Goal: Browse casually: Explore the website without a specific task or goal

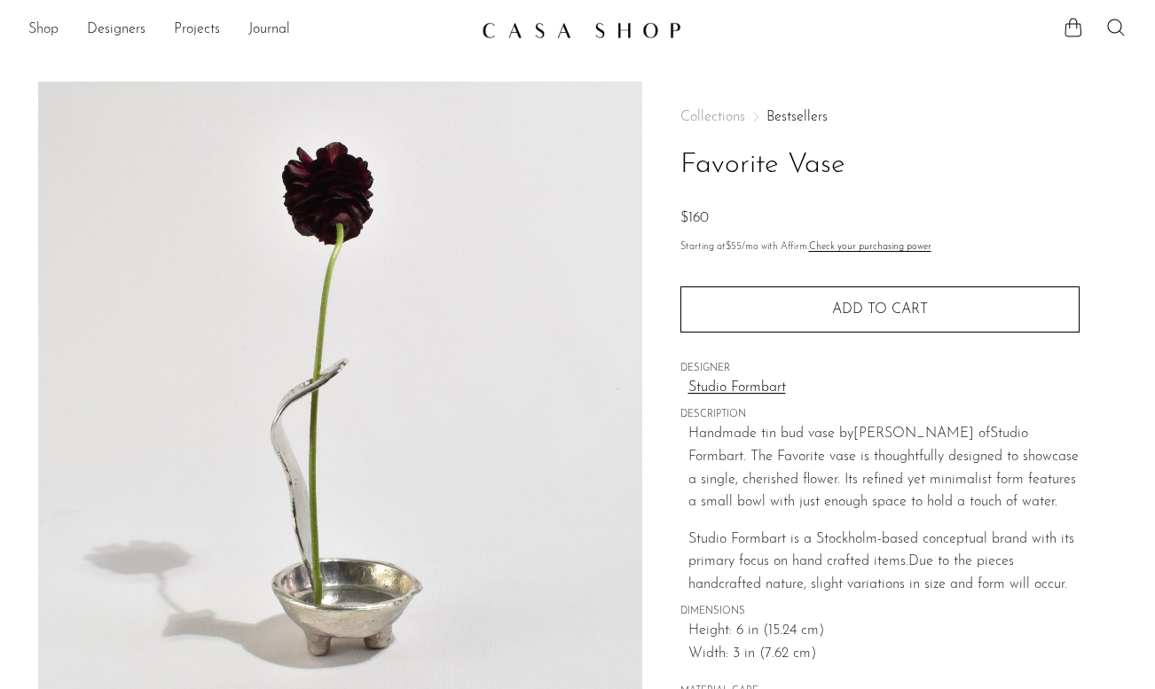
click at [51, 29] on link "Shop" at bounding box center [43, 30] width 30 height 23
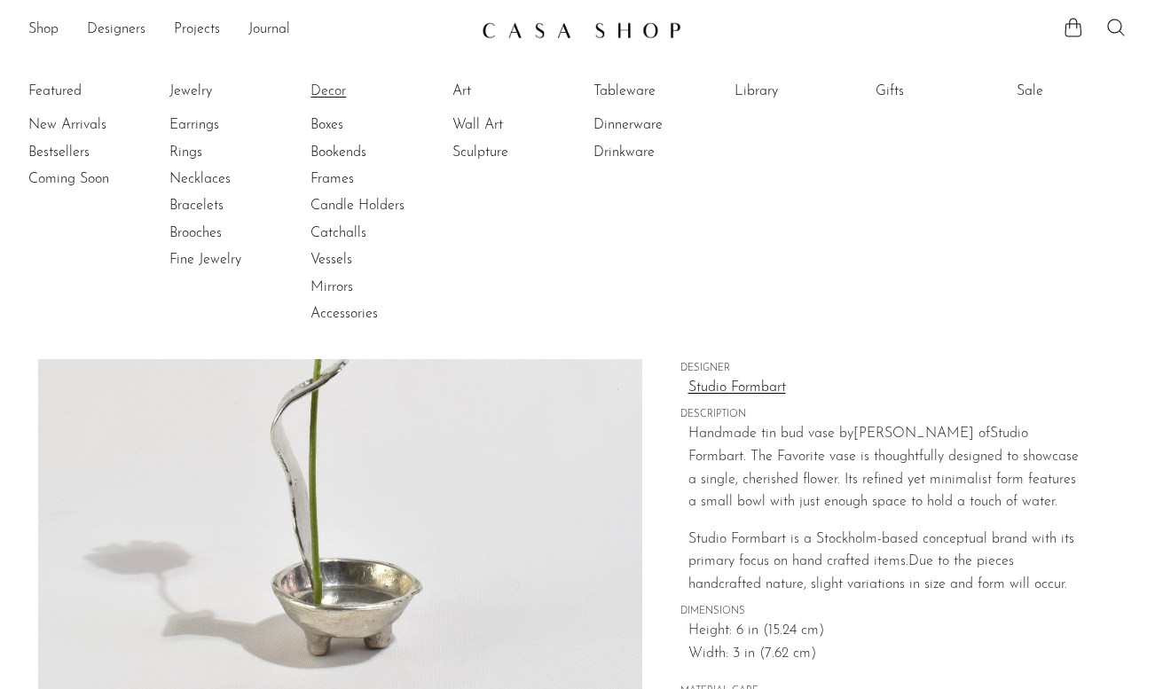
click at [329, 90] on link "Decor" at bounding box center [376, 92] width 133 height 20
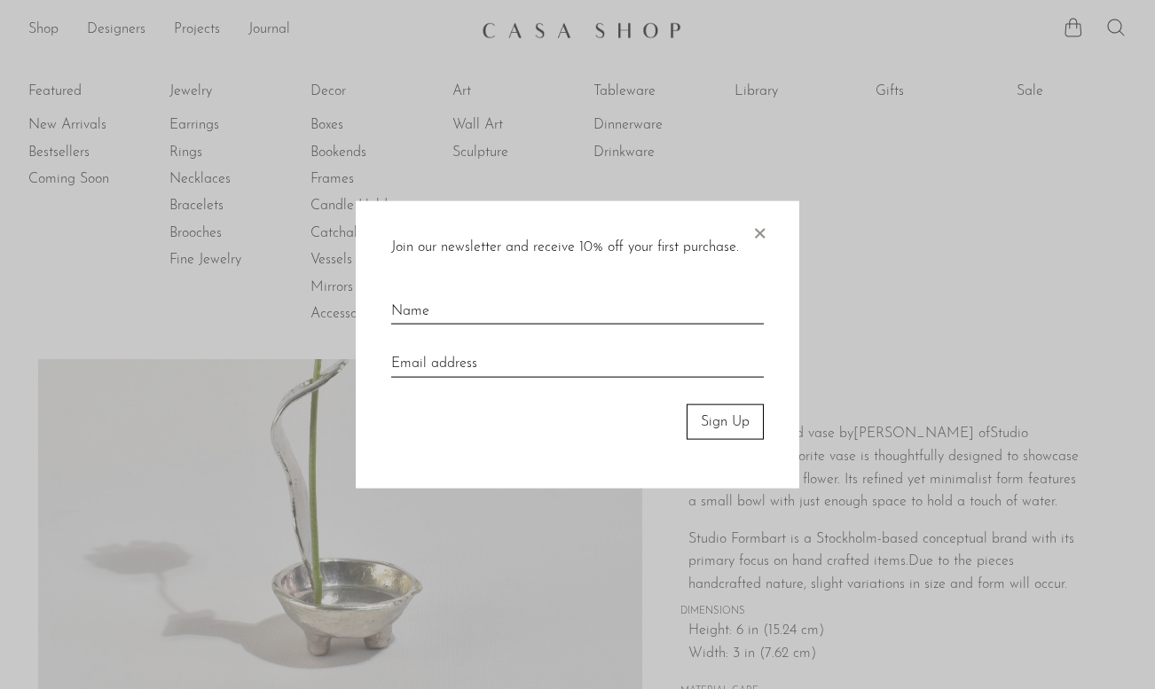
click at [777, 247] on div "Join our newsletter and receive 10% off your first purchase. × Sign Up" at bounding box center [578, 344] width 444 height 288
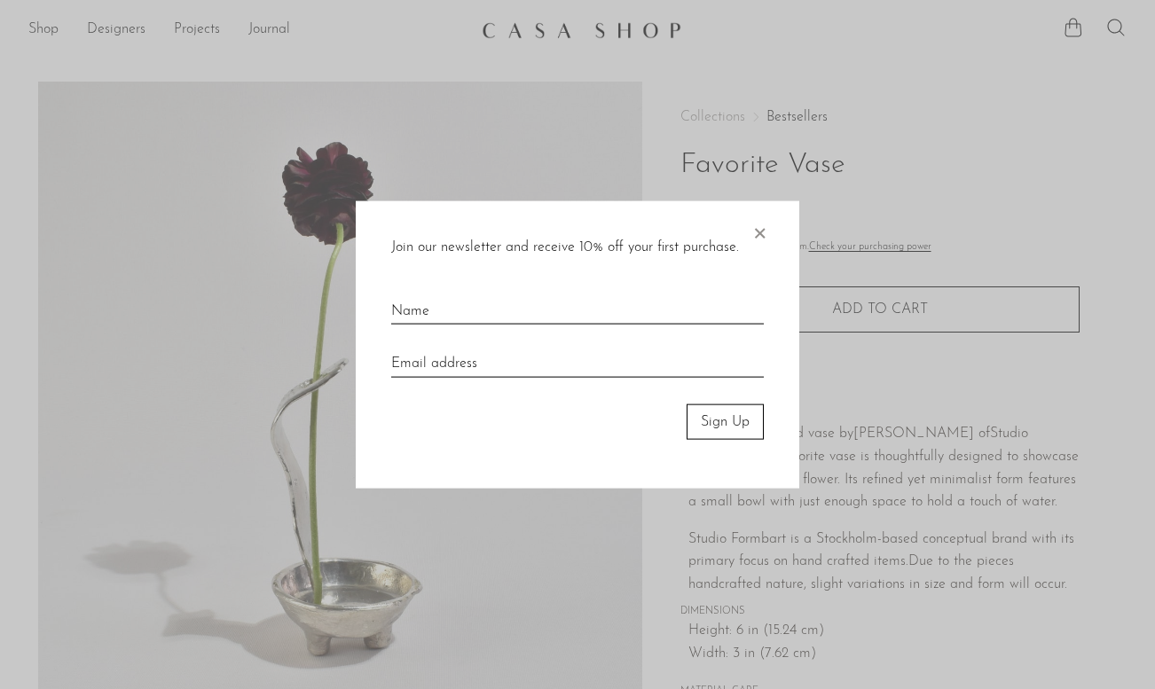
click at [769, 224] on div "Join our newsletter and receive 10% off your first purchase. × Sign Up" at bounding box center [578, 344] width 444 height 288
click at [757, 230] on span "×" at bounding box center [759, 228] width 18 height 57
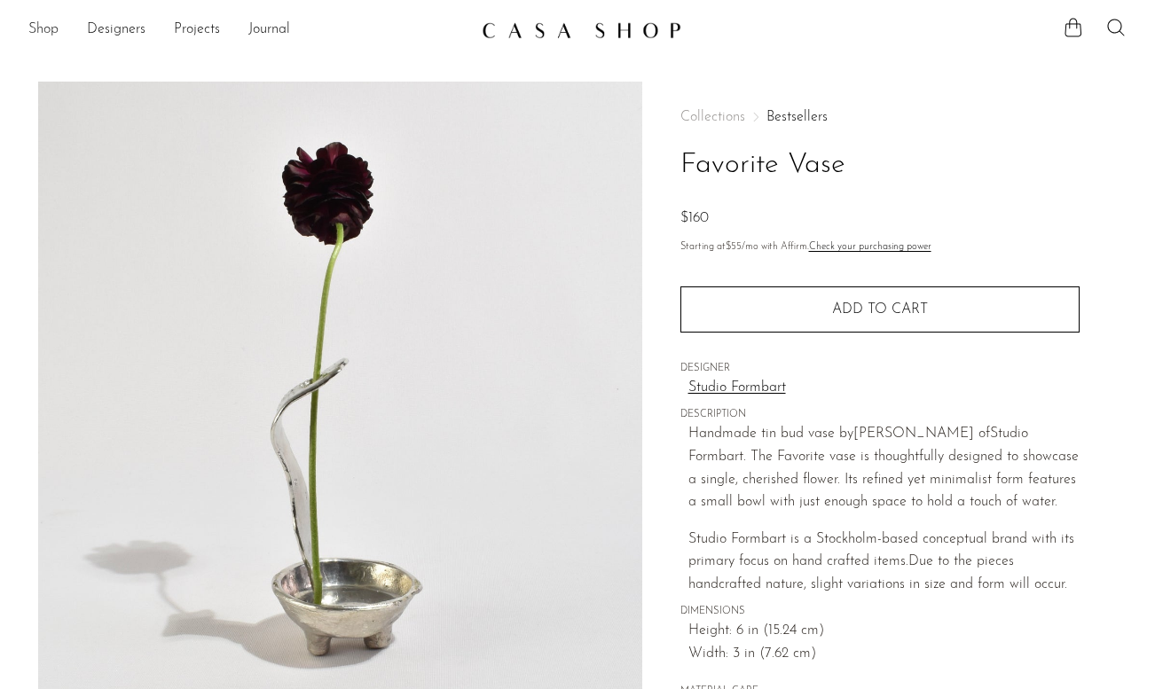
click at [52, 29] on link "Shop" at bounding box center [43, 30] width 30 height 23
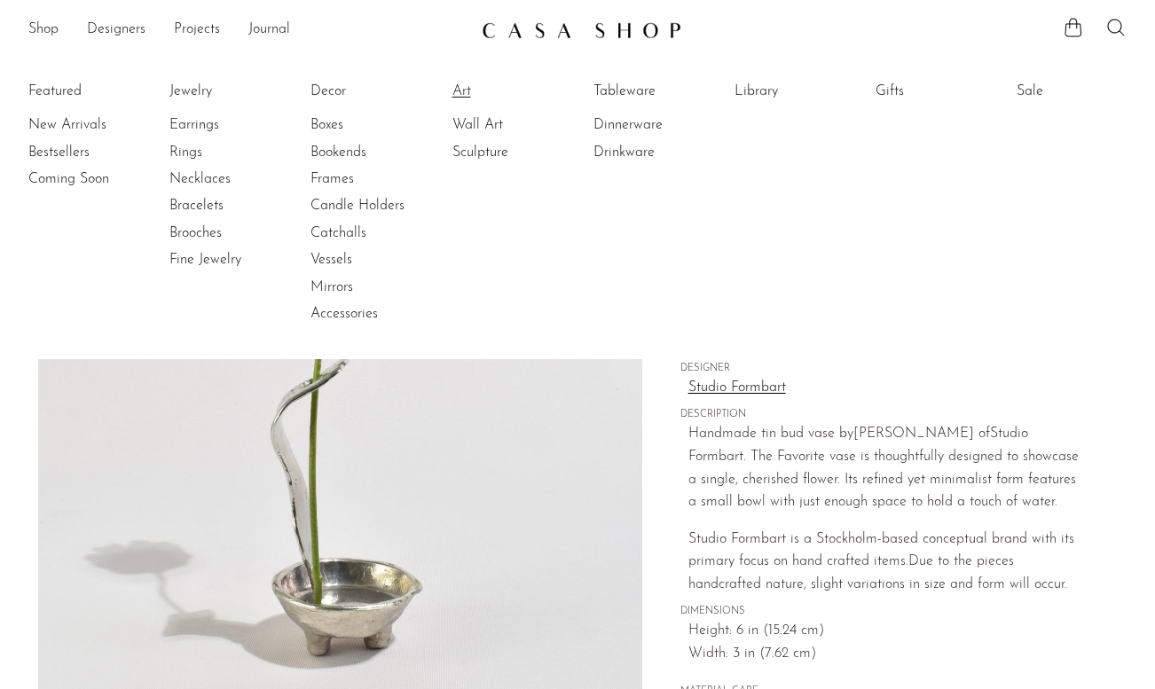
click at [470, 90] on link "Art" at bounding box center [518, 92] width 133 height 20
click at [622, 94] on link "Tableware" at bounding box center [659, 92] width 133 height 20
click at [185, 87] on link "Jewelry" at bounding box center [235, 92] width 133 height 20
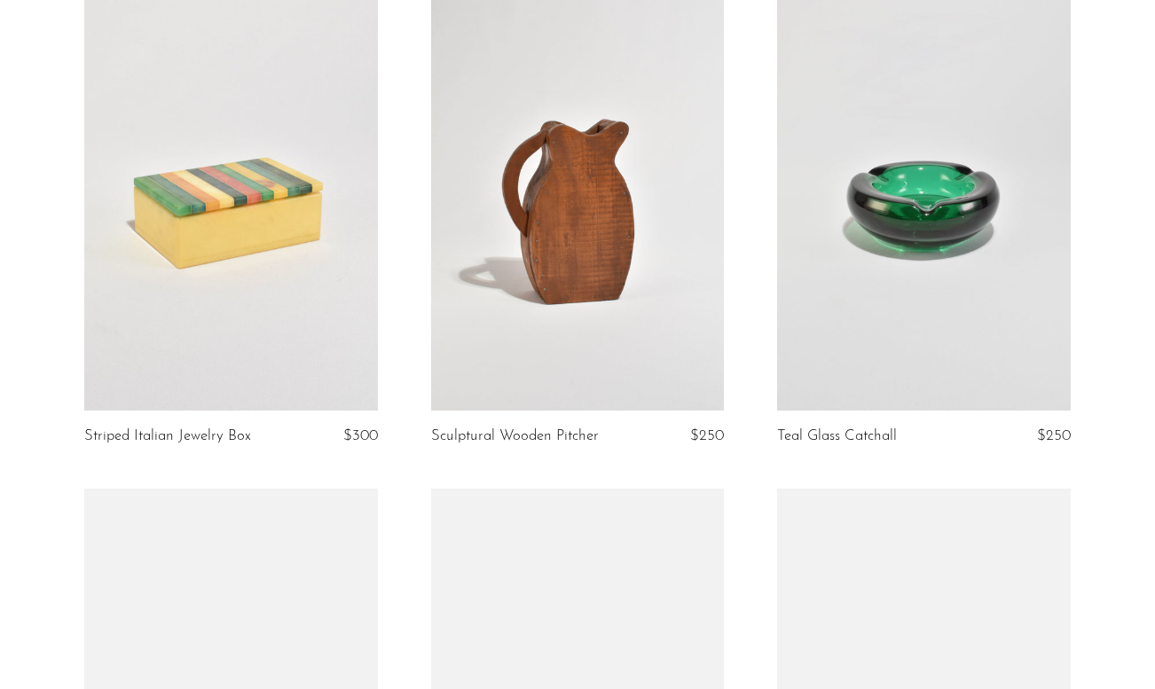
scroll to position [666, 0]
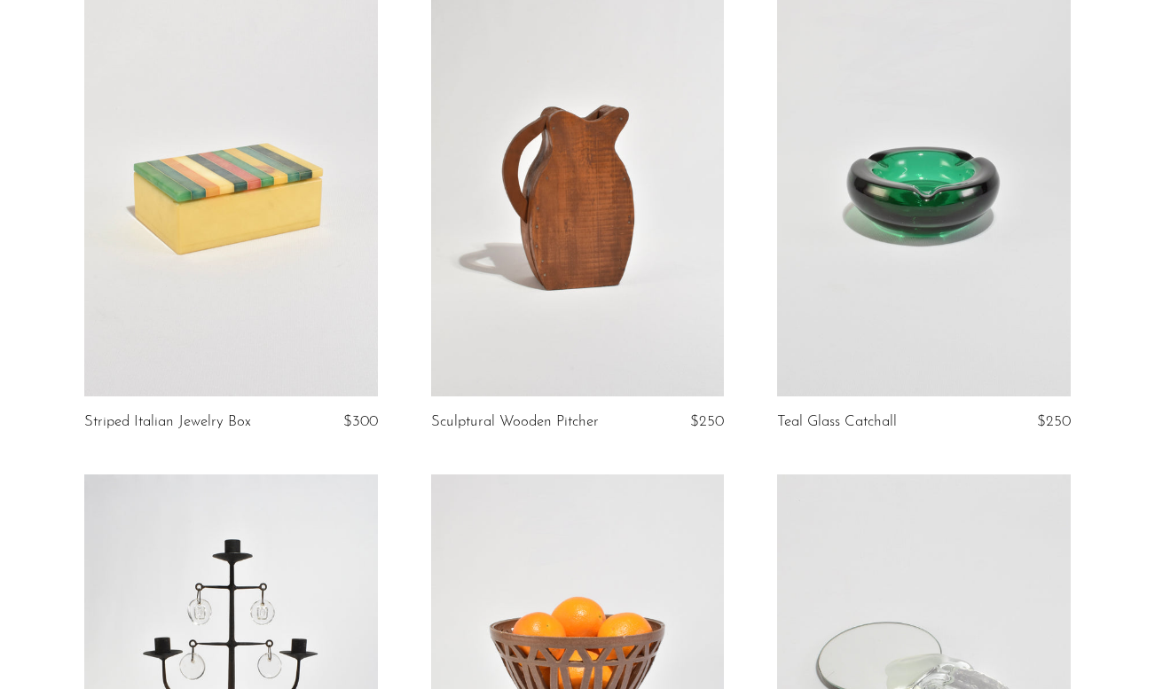
click at [597, 153] on link at bounding box center [578, 191] width 294 height 411
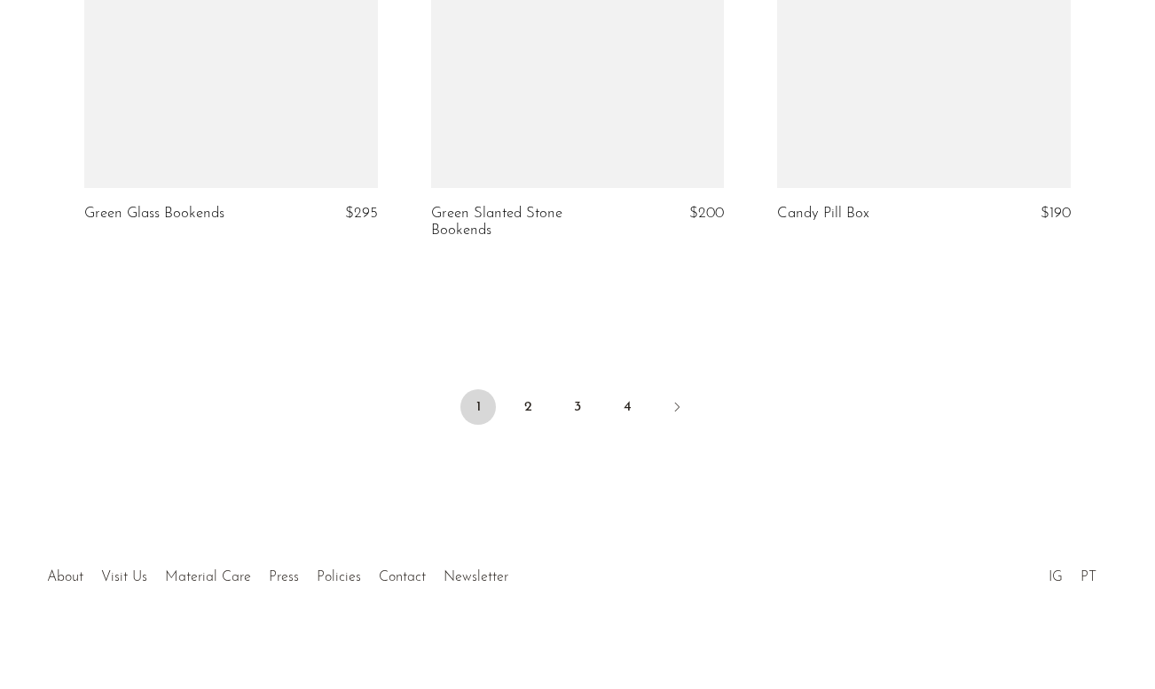
scroll to position [5845, 0]
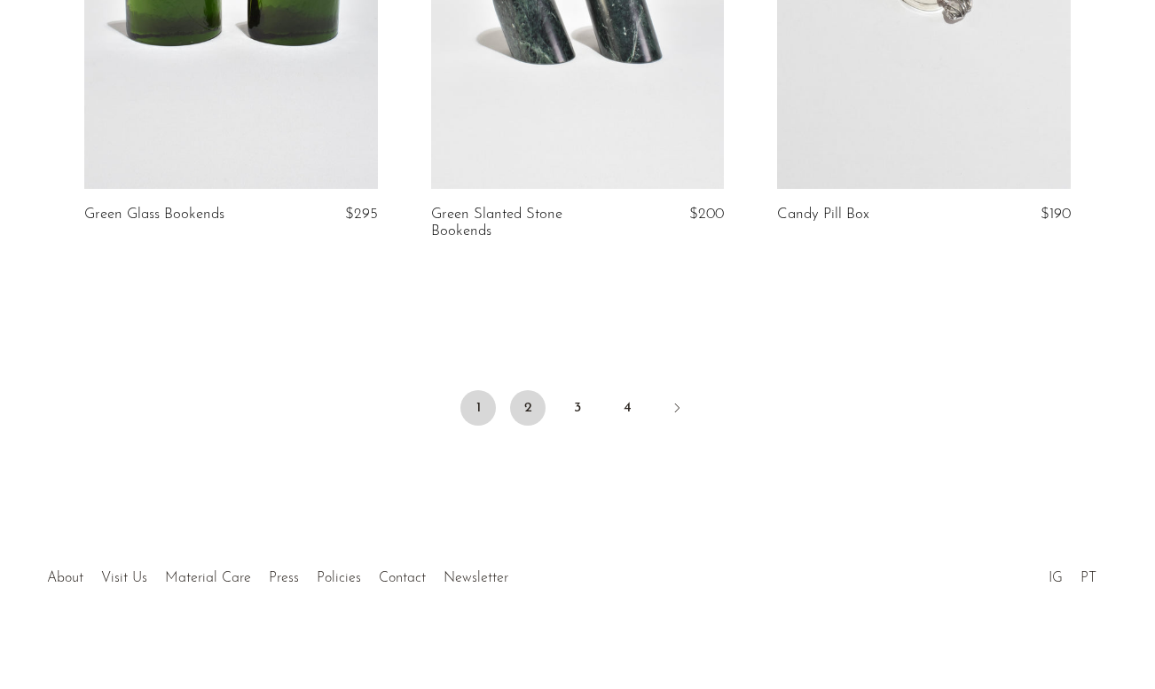
click at [528, 398] on link "2" at bounding box center [527, 407] width 35 height 35
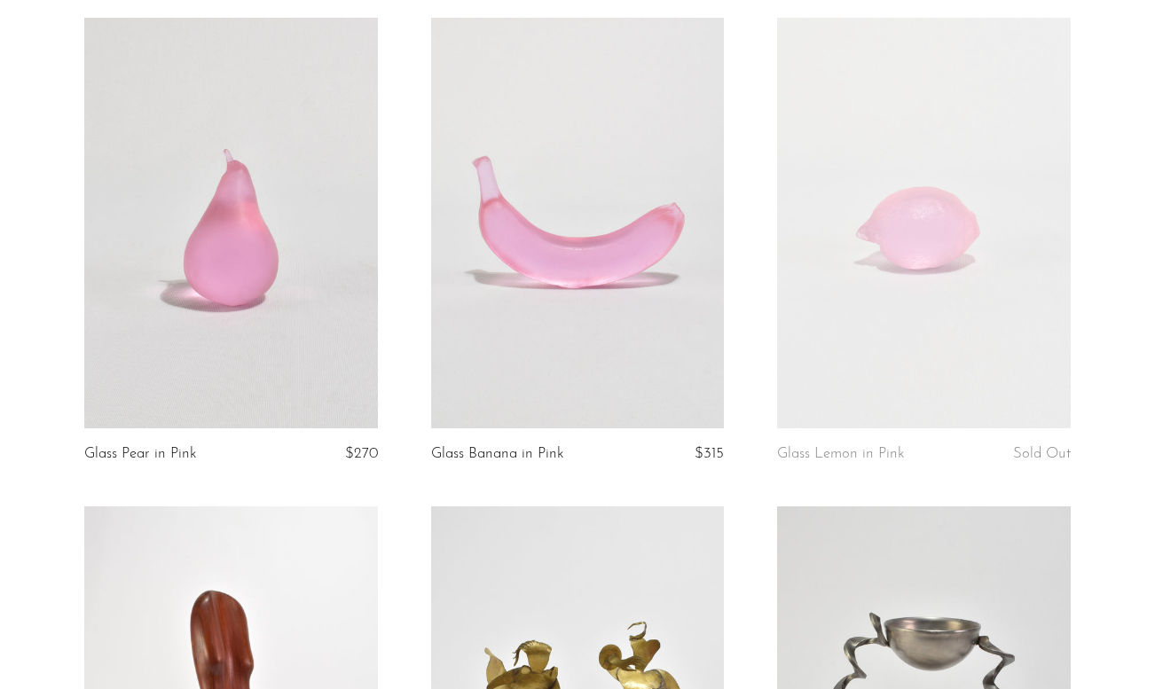
scroll to position [5665, 0]
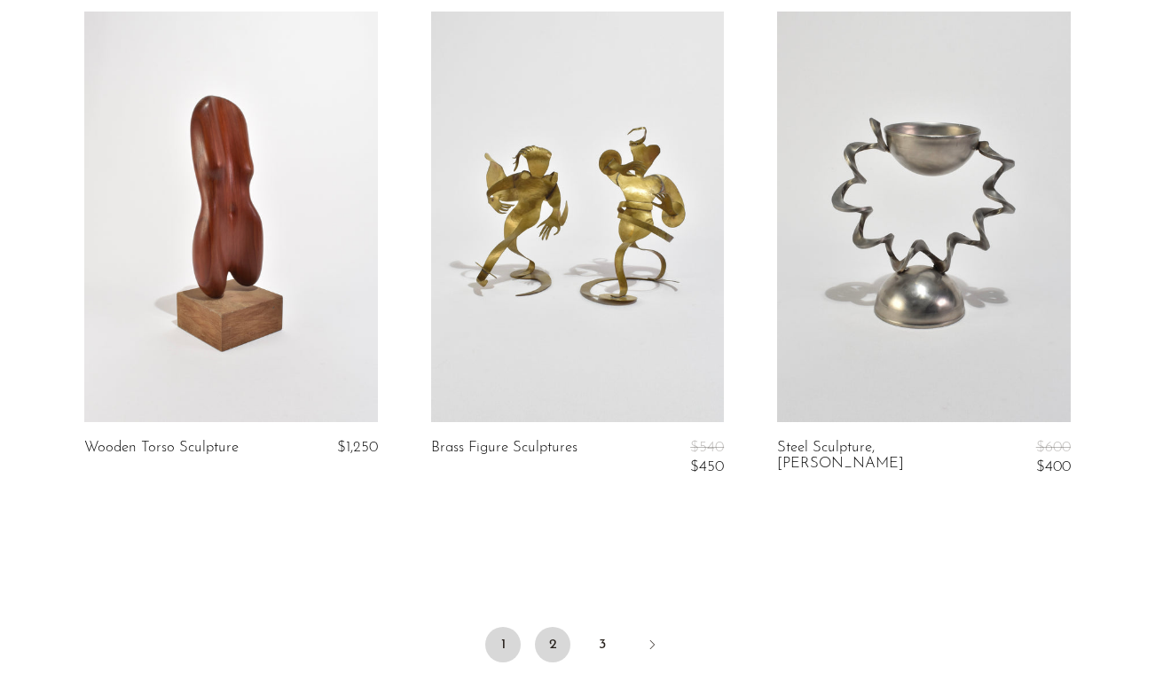
click at [546, 637] on link "2" at bounding box center [552, 644] width 35 height 35
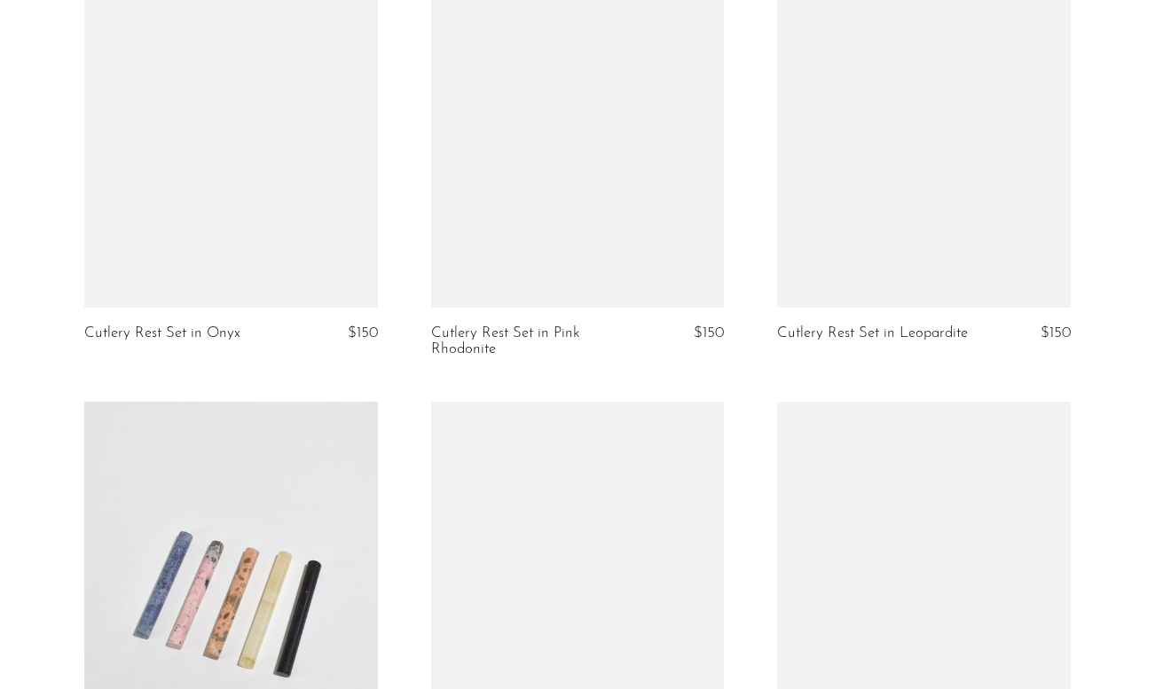
scroll to position [5655, 0]
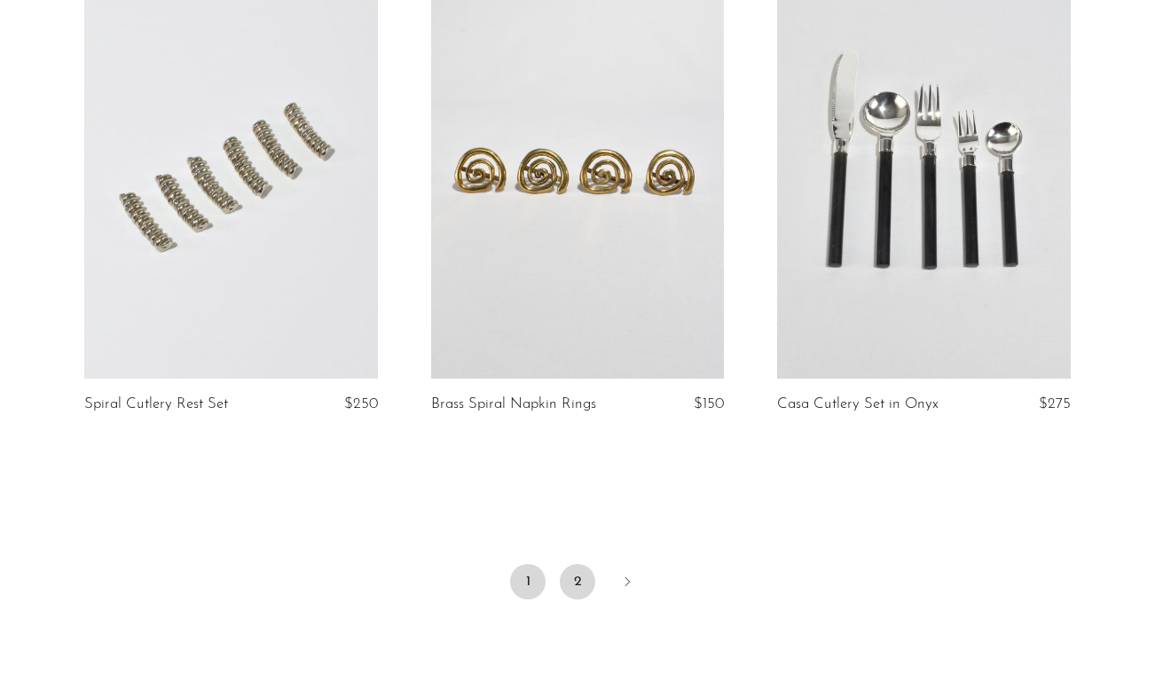
click at [575, 584] on link "2" at bounding box center [577, 581] width 35 height 35
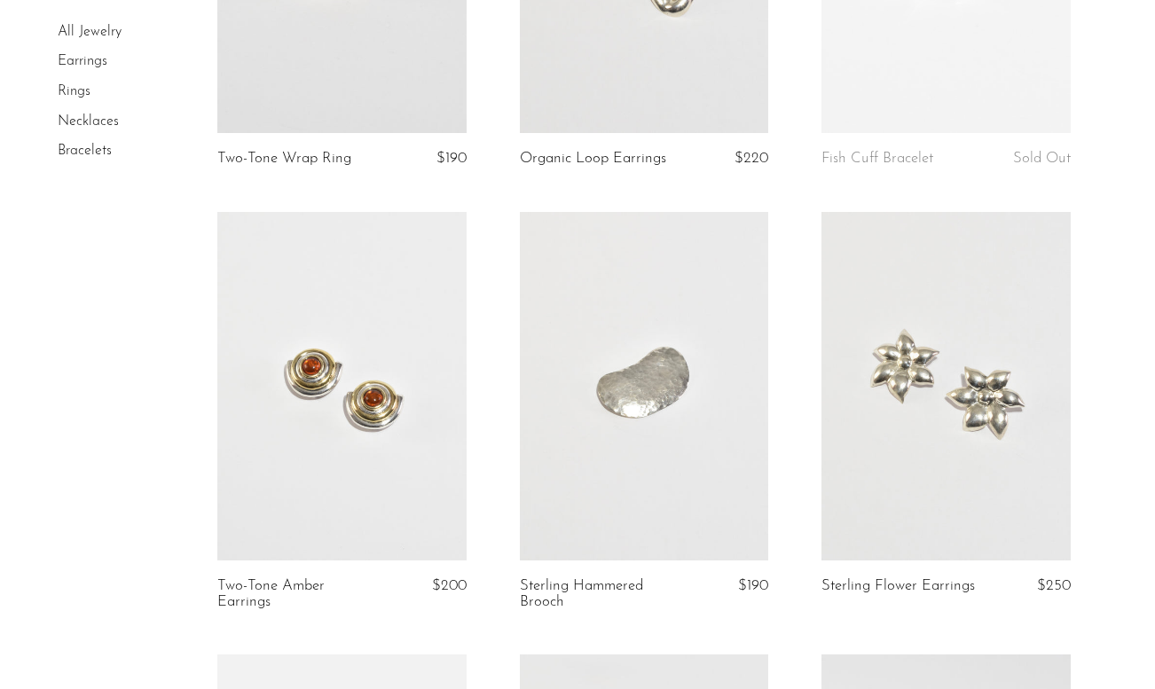
scroll to position [869, 0]
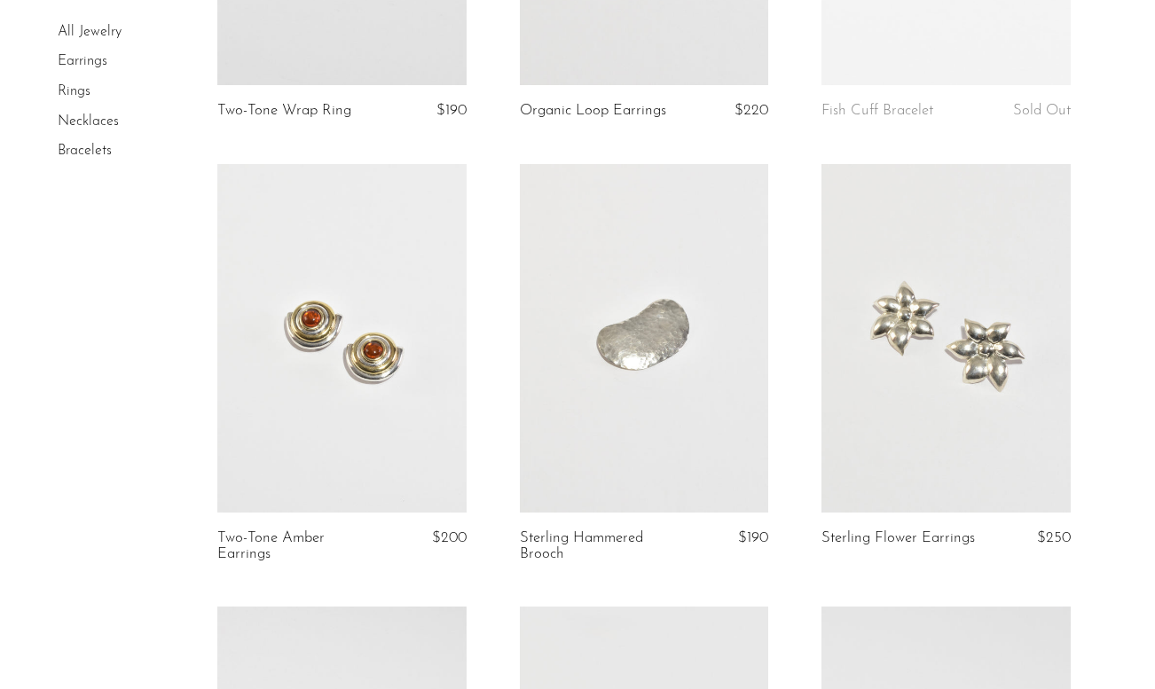
click at [302, 259] on link at bounding box center [341, 338] width 249 height 349
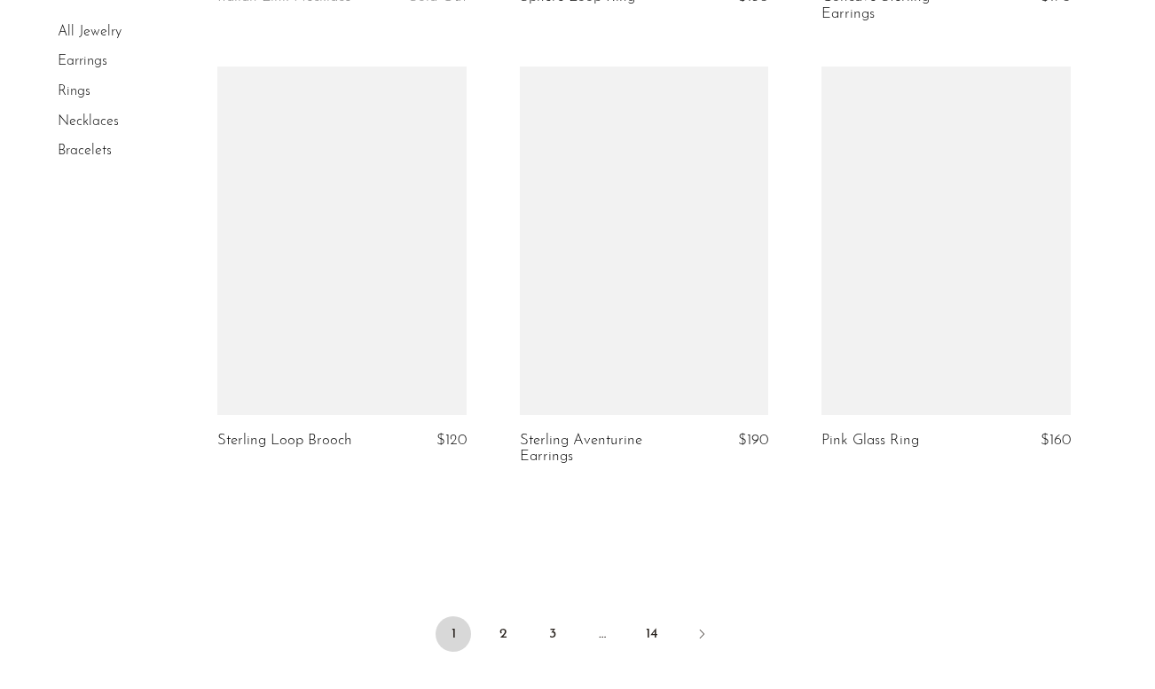
scroll to position [4955, 0]
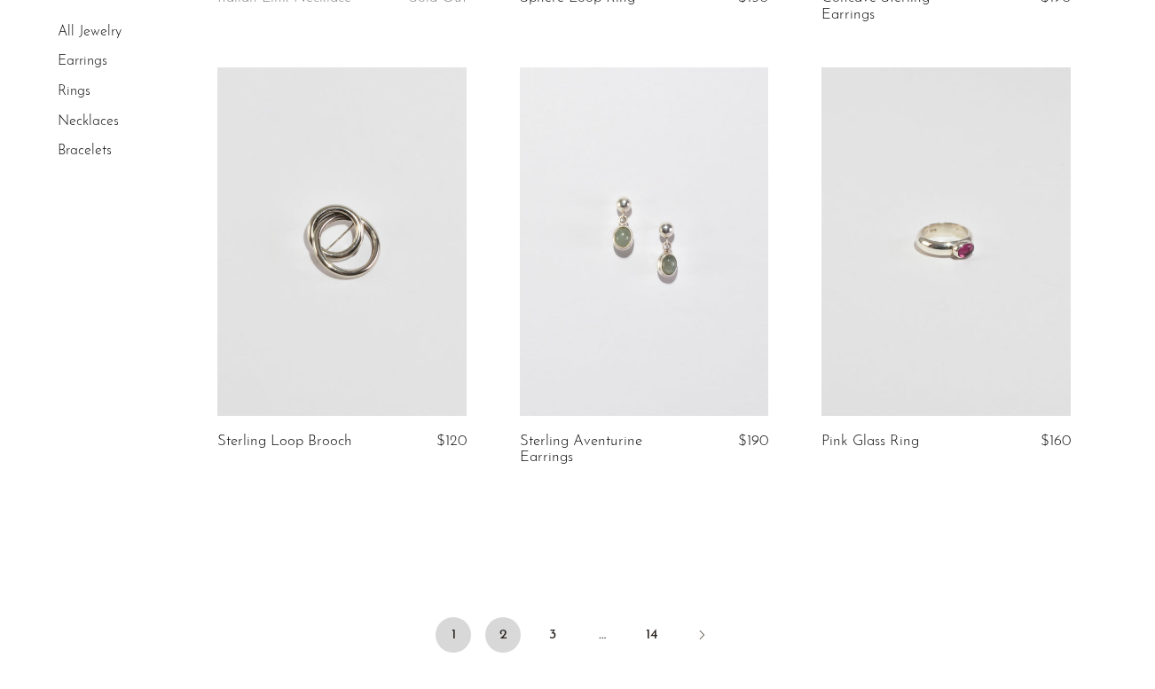
click at [509, 617] on link "2" at bounding box center [502, 634] width 35 height 35
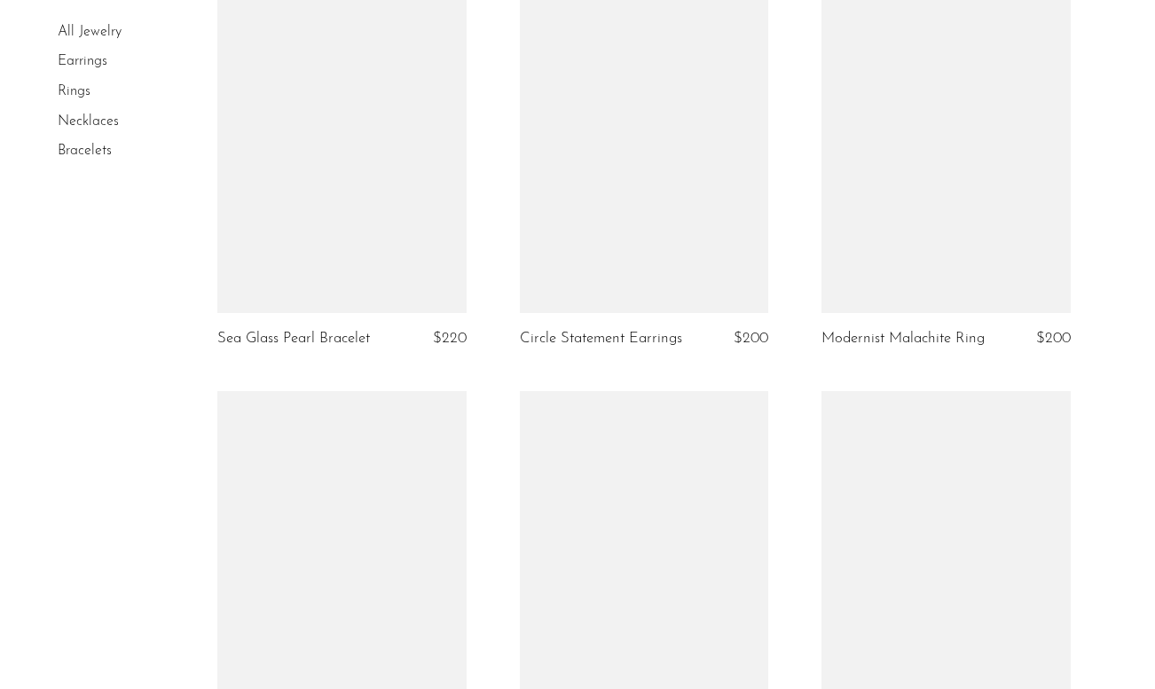
scroll to position [2399, 0]
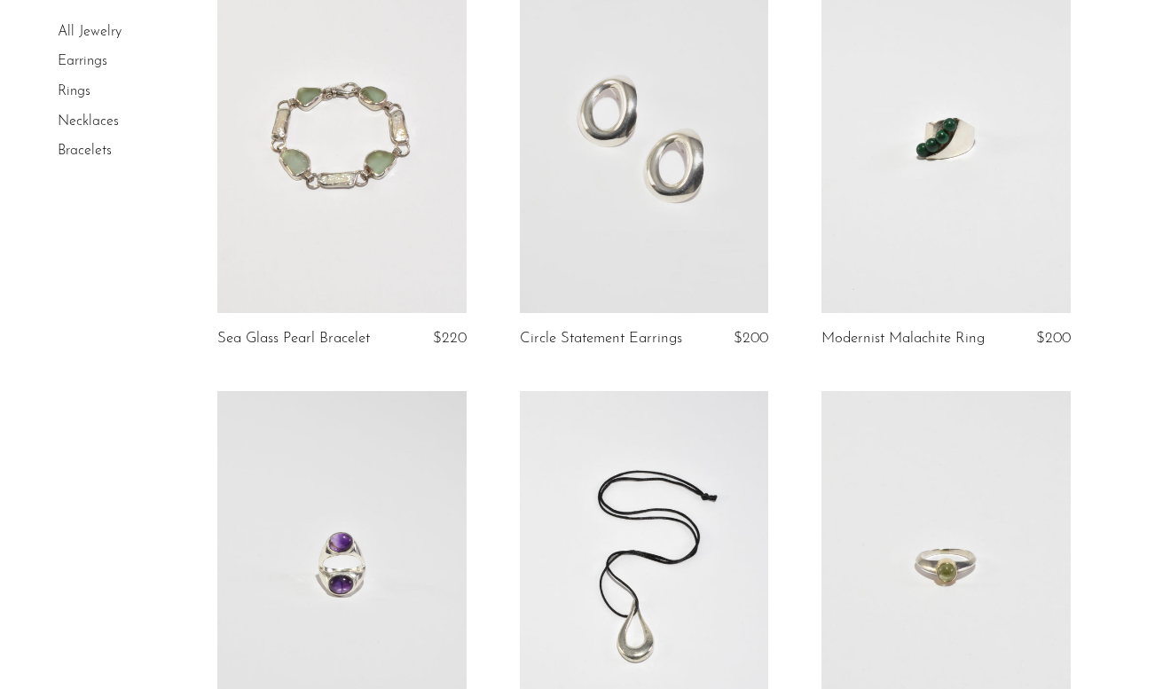
click at [634, 215] on link at bounding box center [644, 139] width 249 height 349
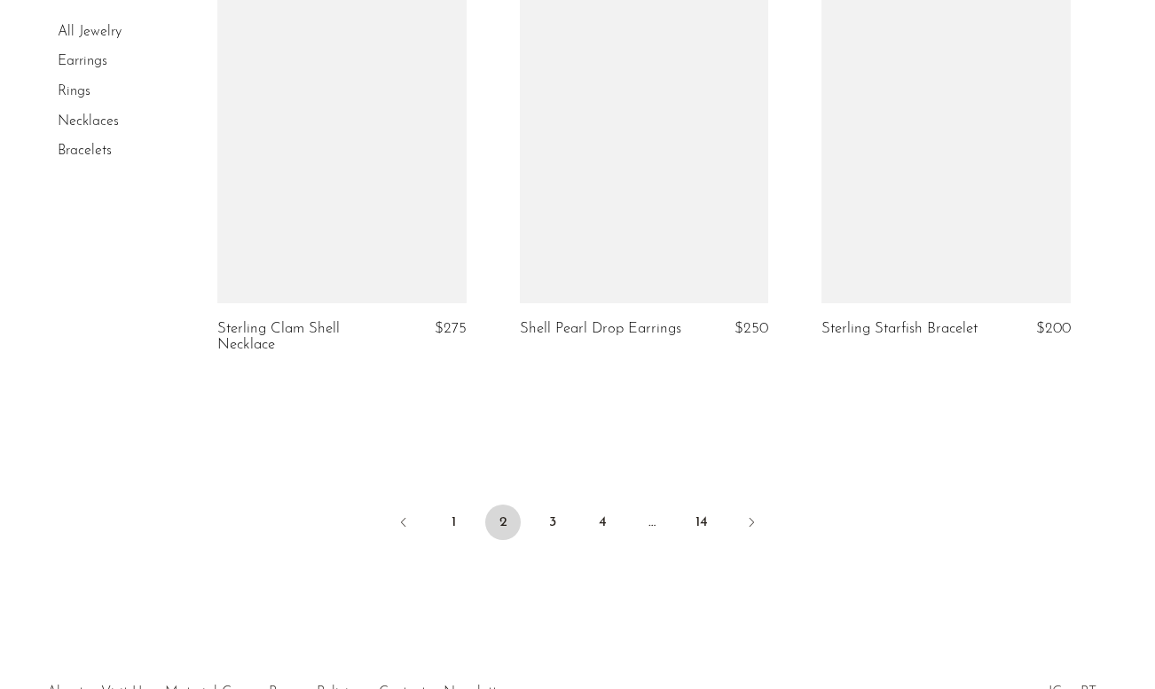
scroll to position [5120, 0]
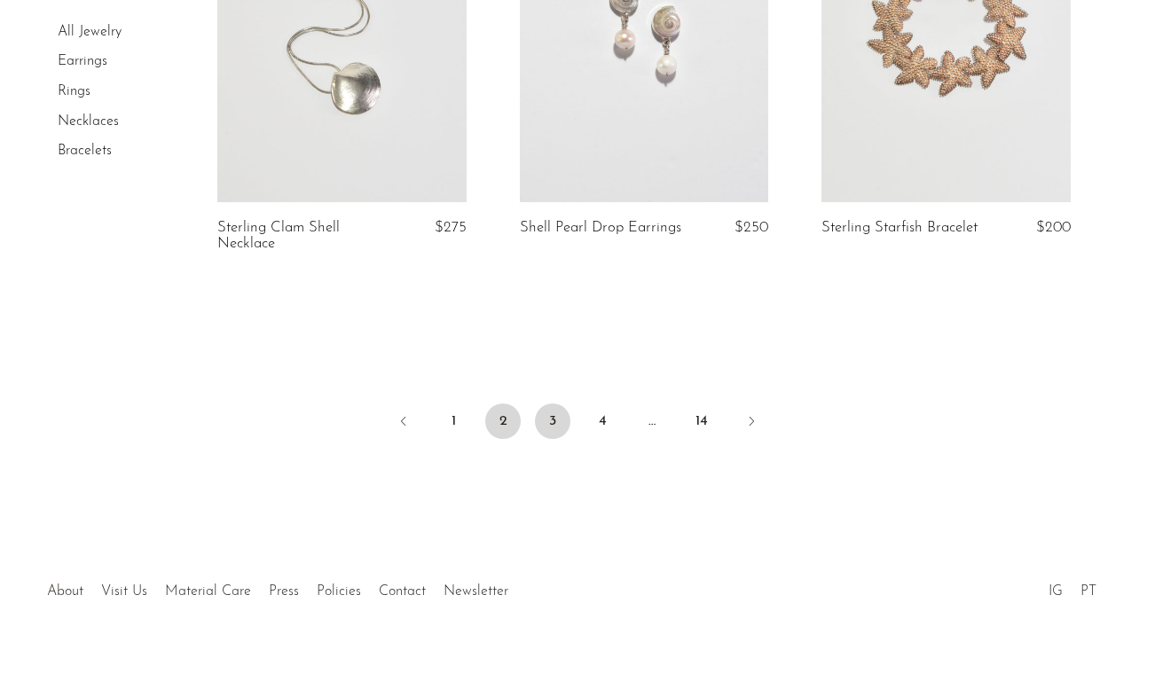
click at [551, 418] on link "3" at bounding box center [552, 421] width 35 height 35
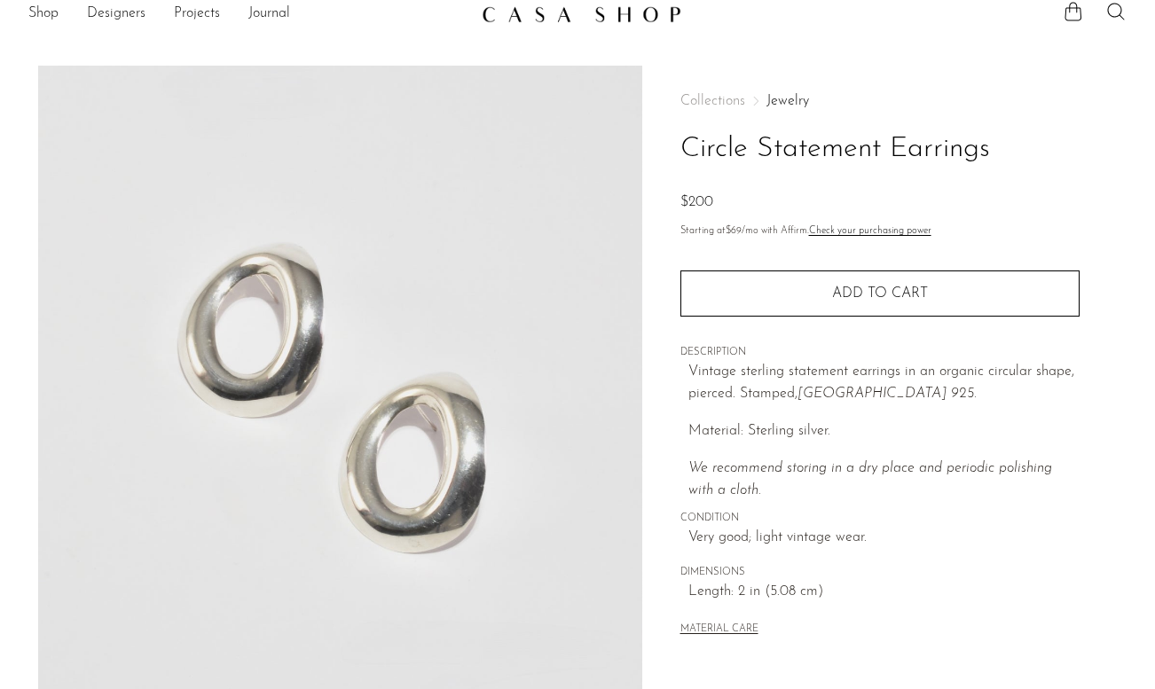
scroll to position [15, 0]
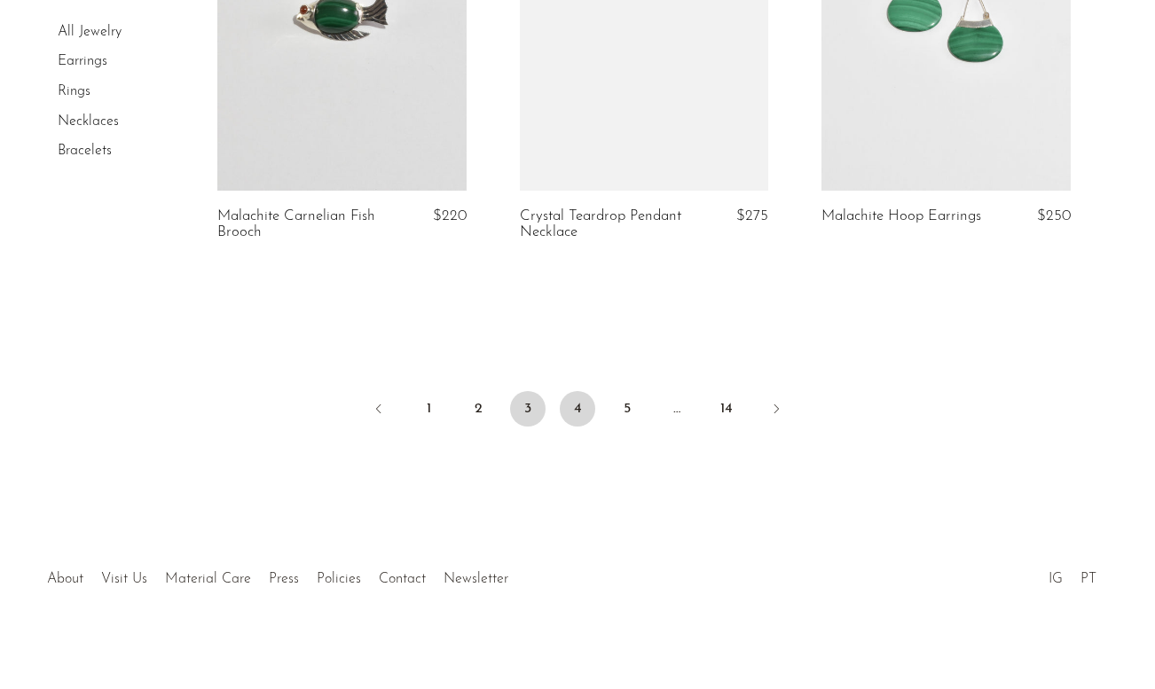
scroll to position [5164, 0]
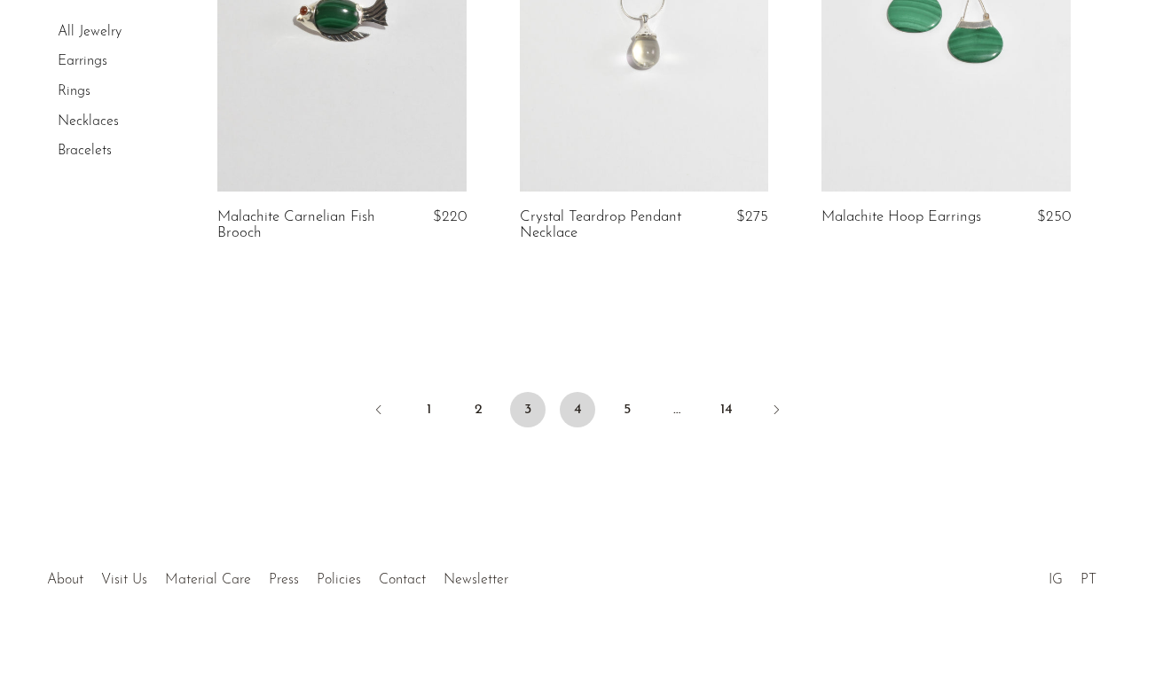
click at [583, 392] on link "4" at bounding box center [577, 409] width 35 height 35
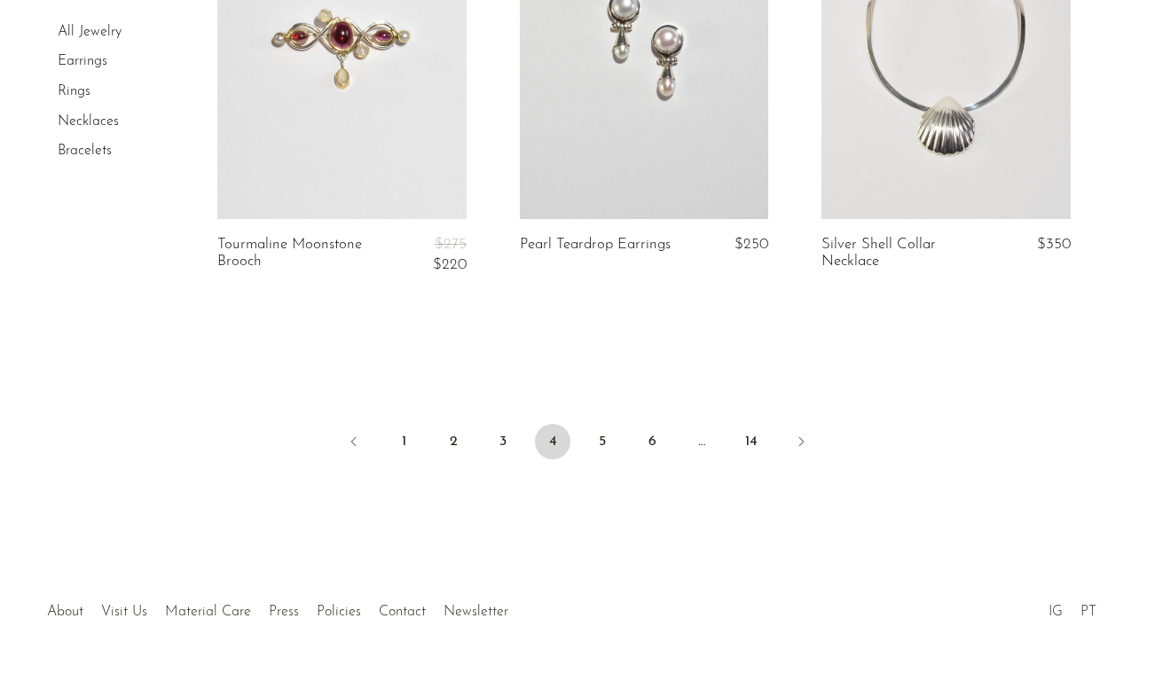
scroll to position [5174, 0]
click at [598, 425] on link "5" at bounding box center [602, 442] width 35 height 35
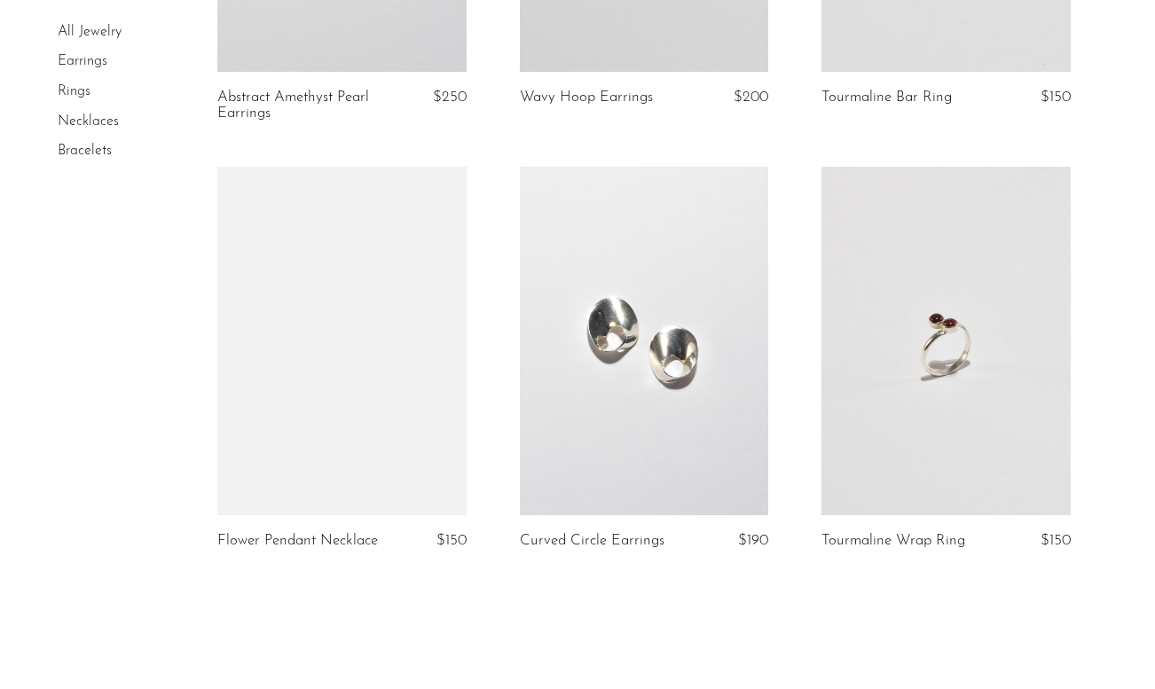
scroll to position [5024, 0]
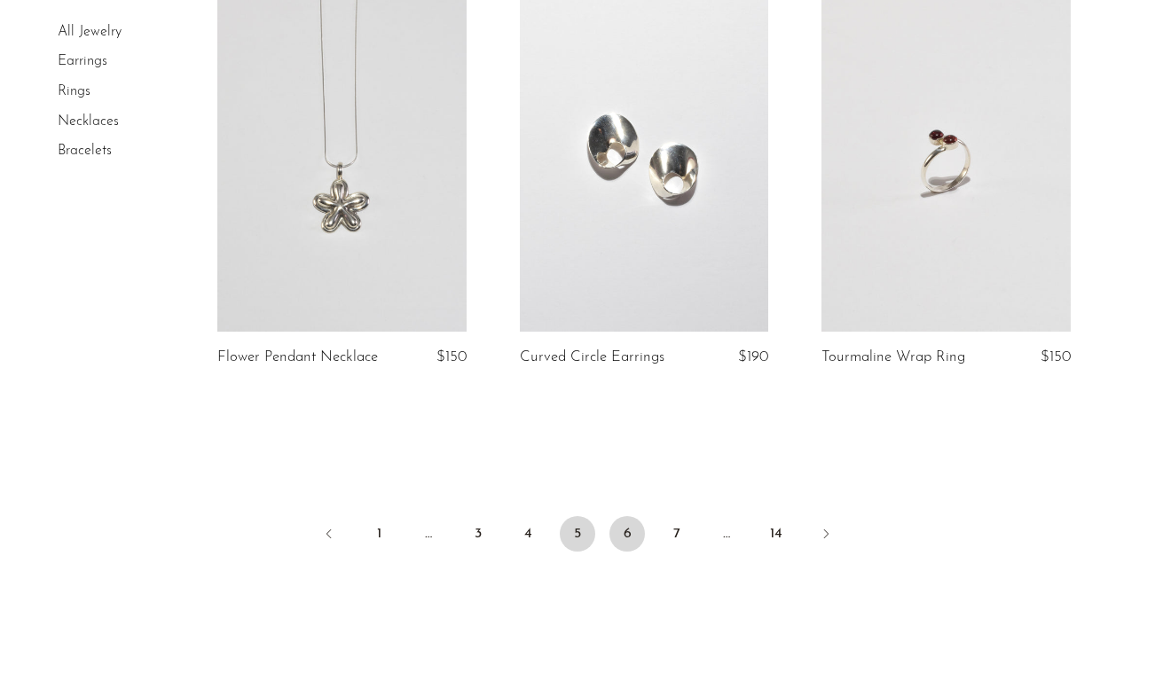
click at [627, 516] on link "6" at bounding box center [626, 533] width 35 height 35
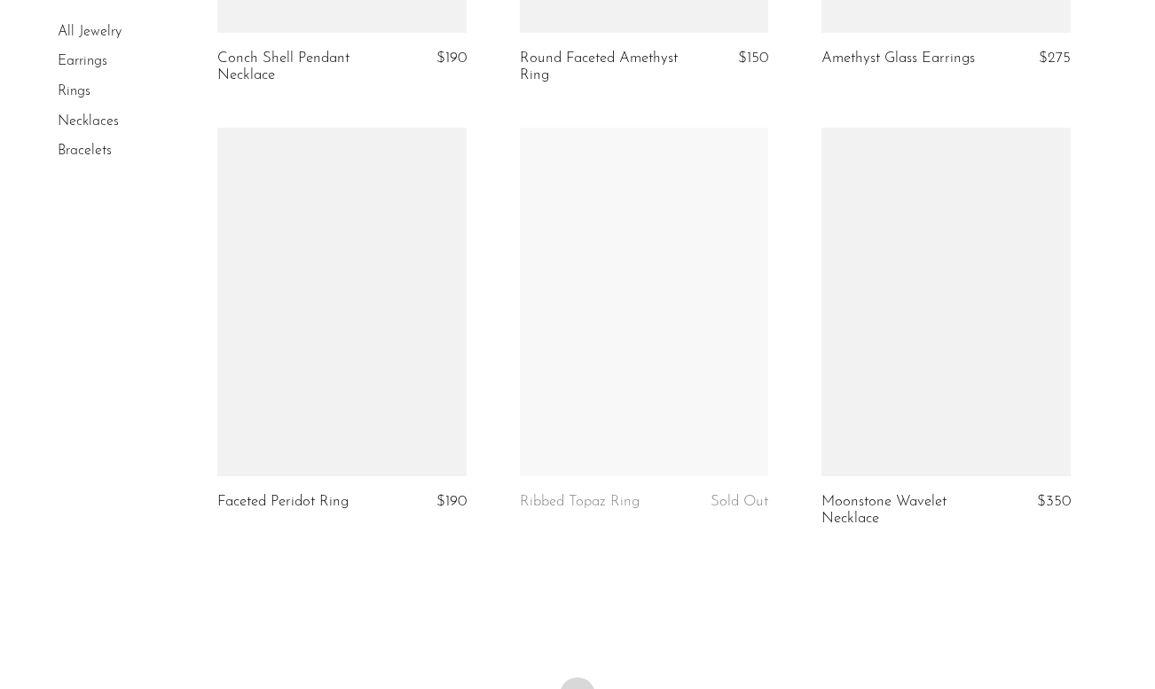
scroll to position [5040, 0]
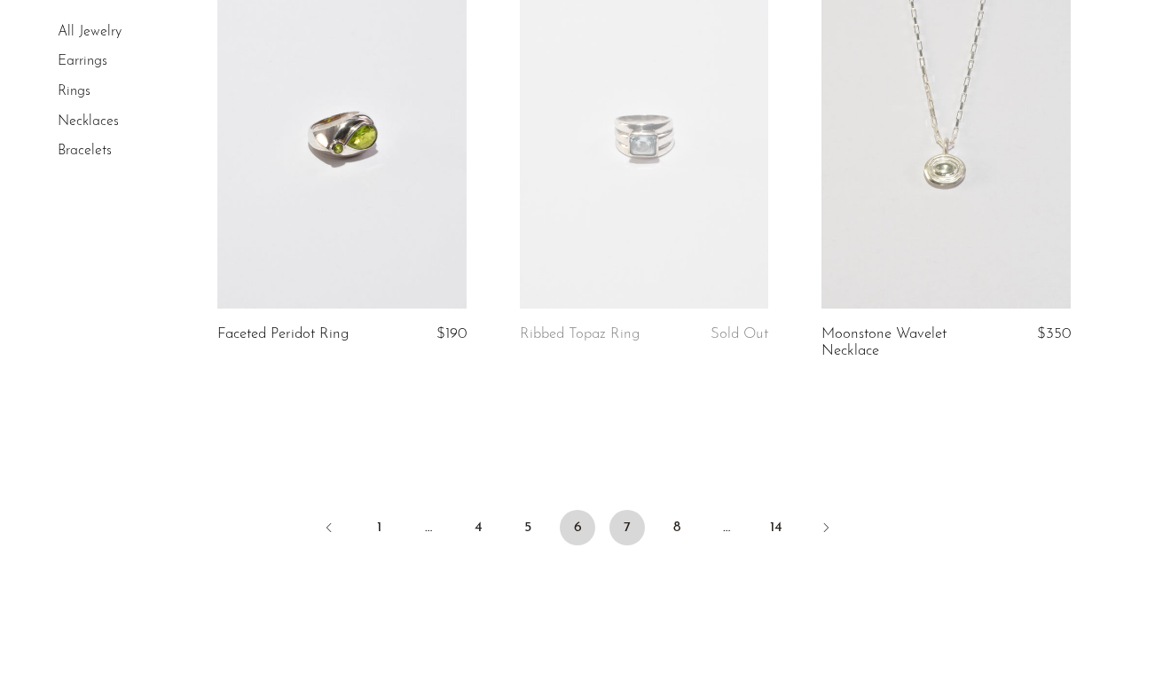
click at [626, 514] on link "7" at bounding box center [626, 527] width 35 height 35
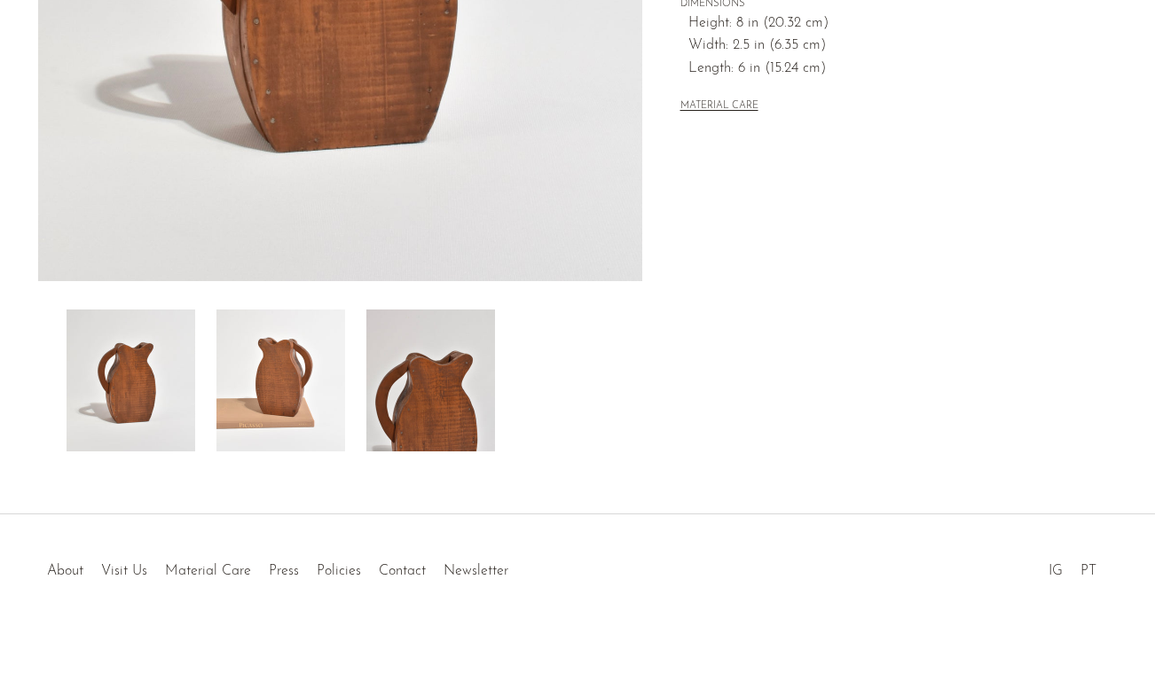
scroll to position [466, 0]
click at [395, 373] on img at bounding box center [430, 381] width 129 height 142
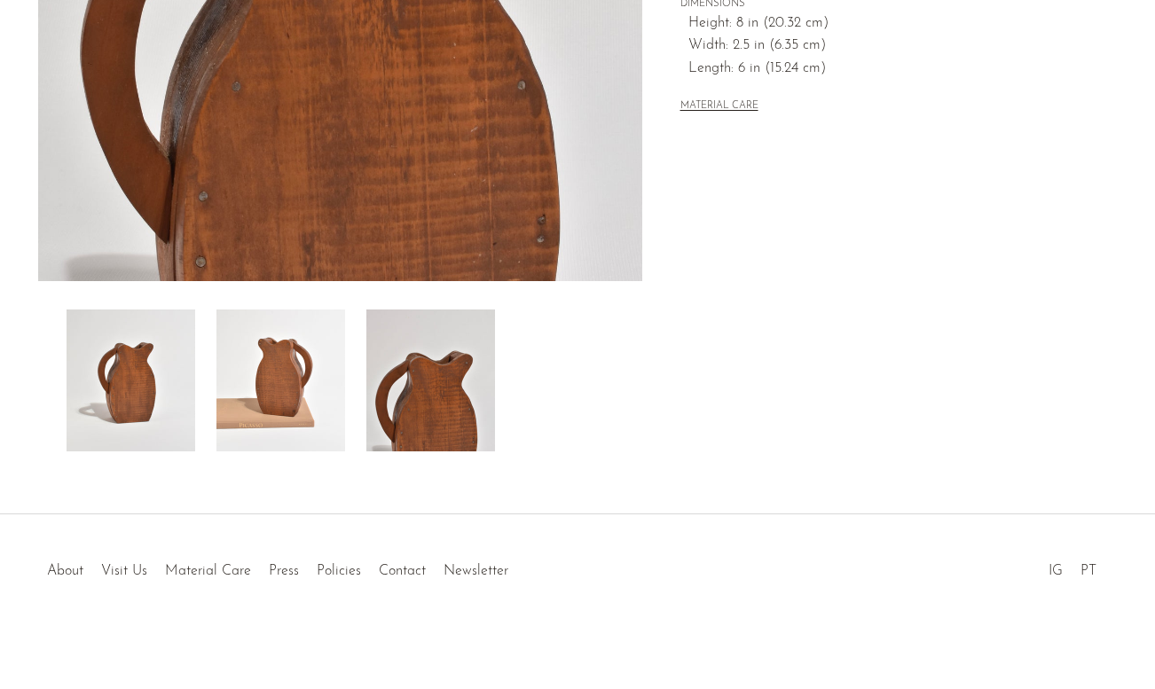
click at [306, 358] on img at bounding box center [280, 381] width 129 height 142
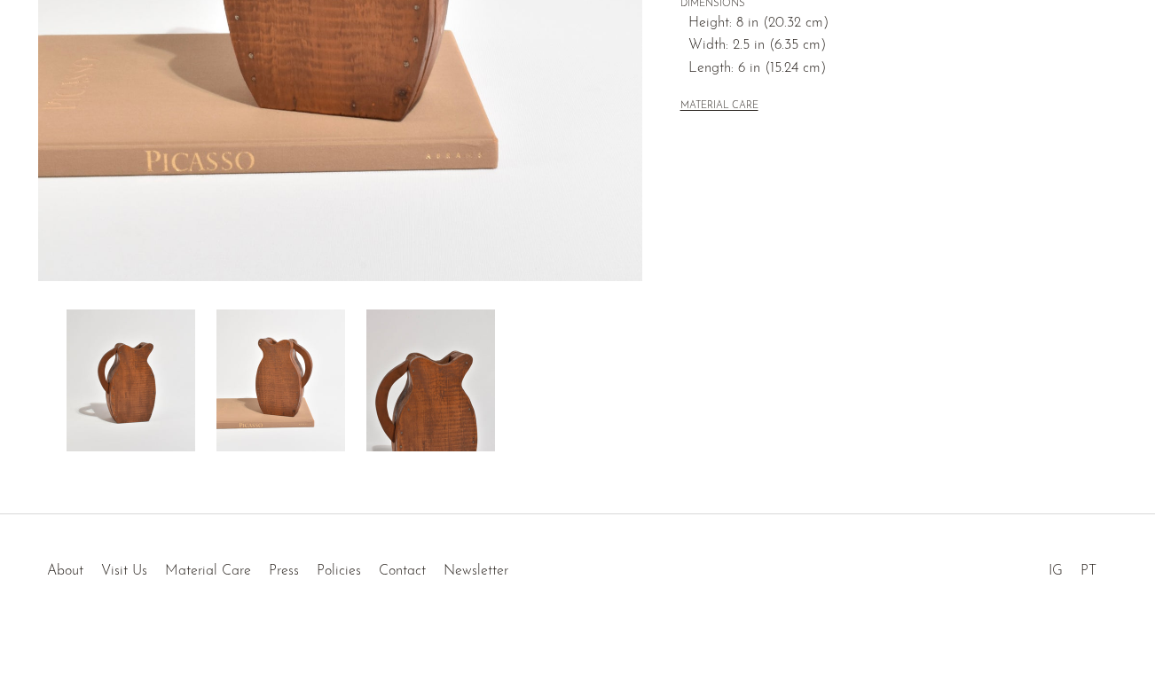
click at [177, 382] on img at bounding box center [131, 381] width 129 height 142
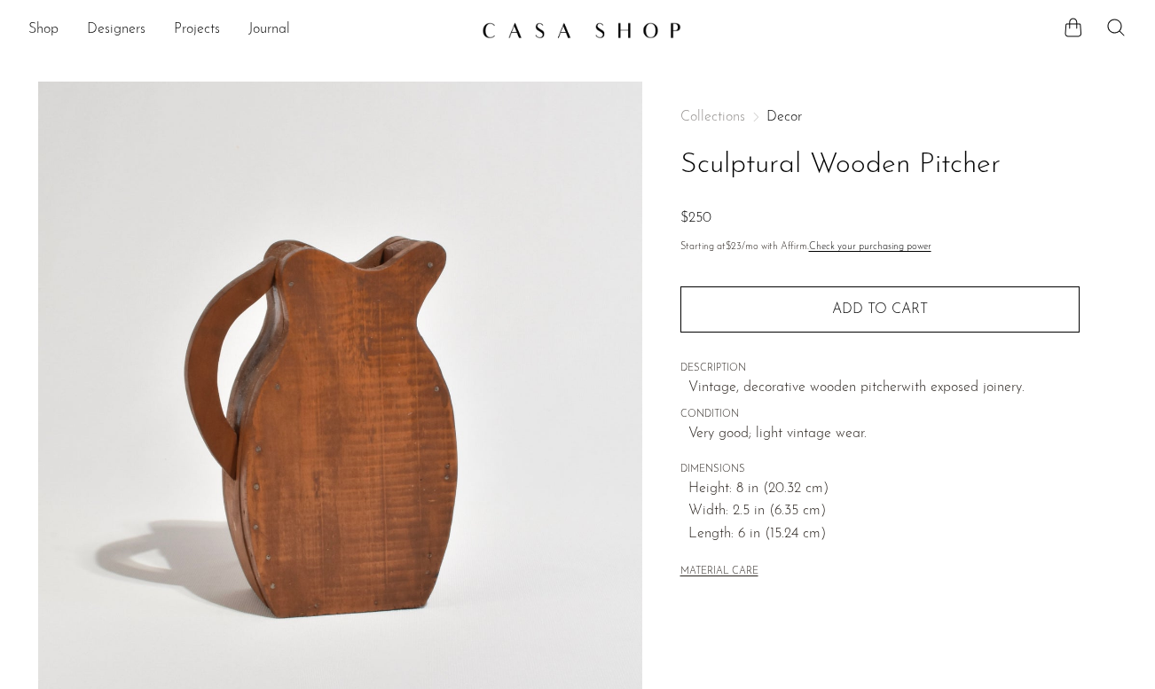
scroll to position [0, 0]
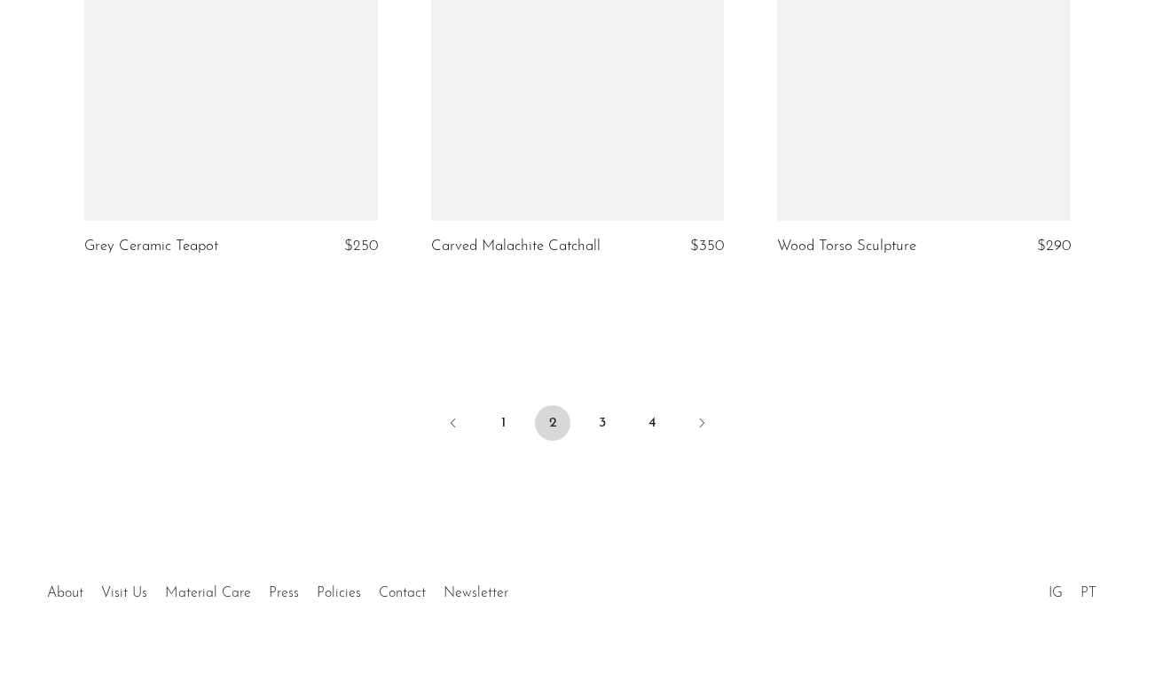
scroll to position [5797, 0]
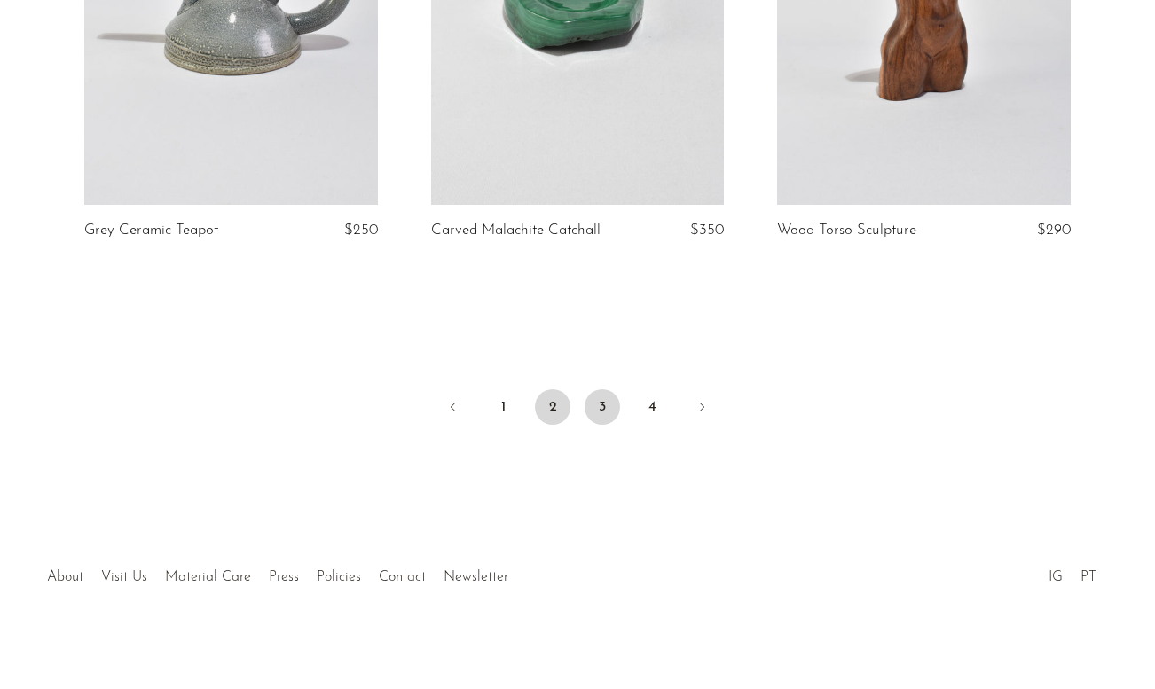
click at [601, 389] on link "3" at bounding box center [602, 406] width 35 height 35
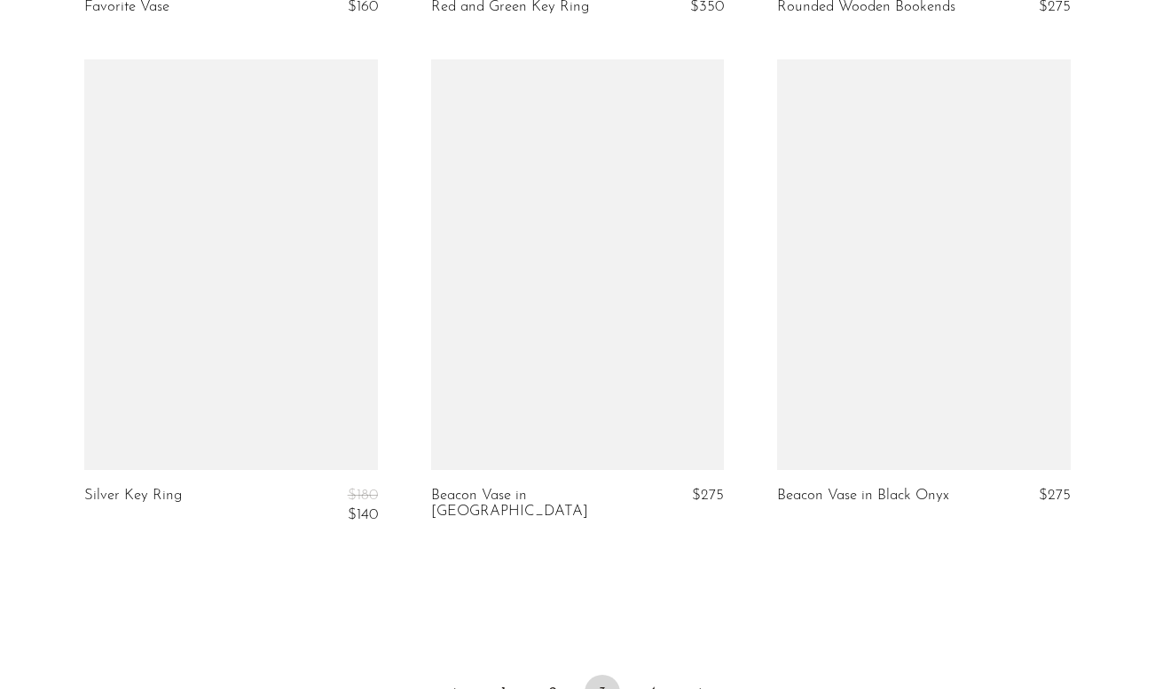
scroll to position [5655, 0]
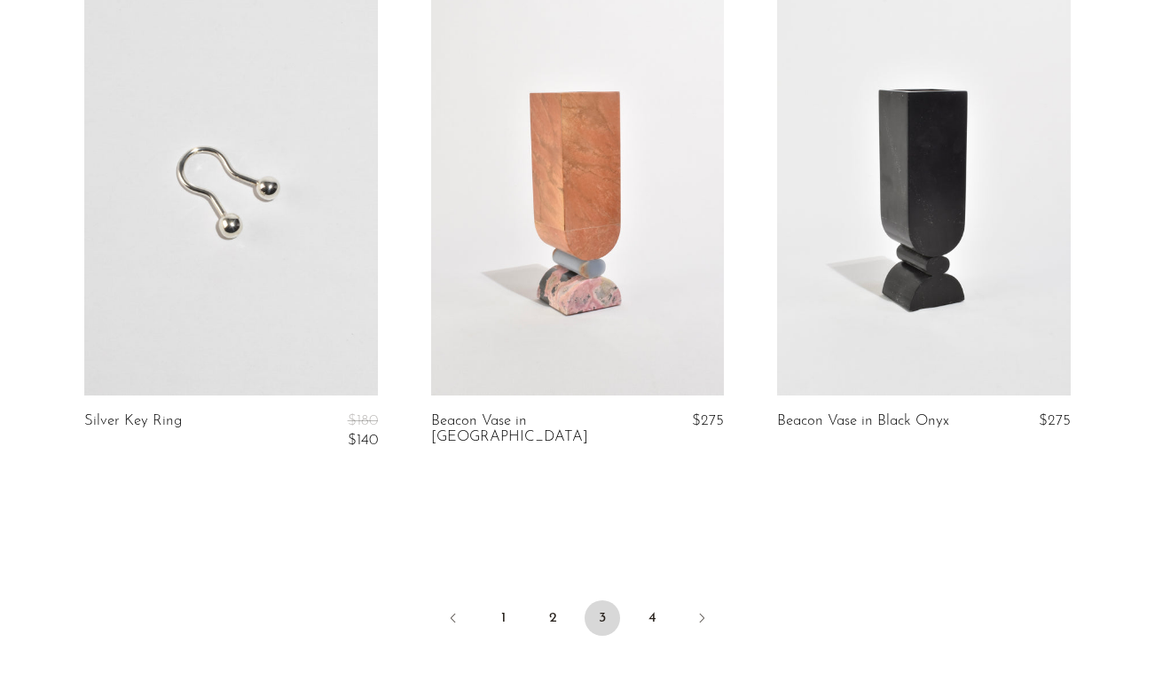
click at [633, 593] on ul "1 2 3 4" at bounding box center [577, 619] width 1135 height 53
click at [649, 601] on link "4" at bounding box center [651, 618] width 35 height 35
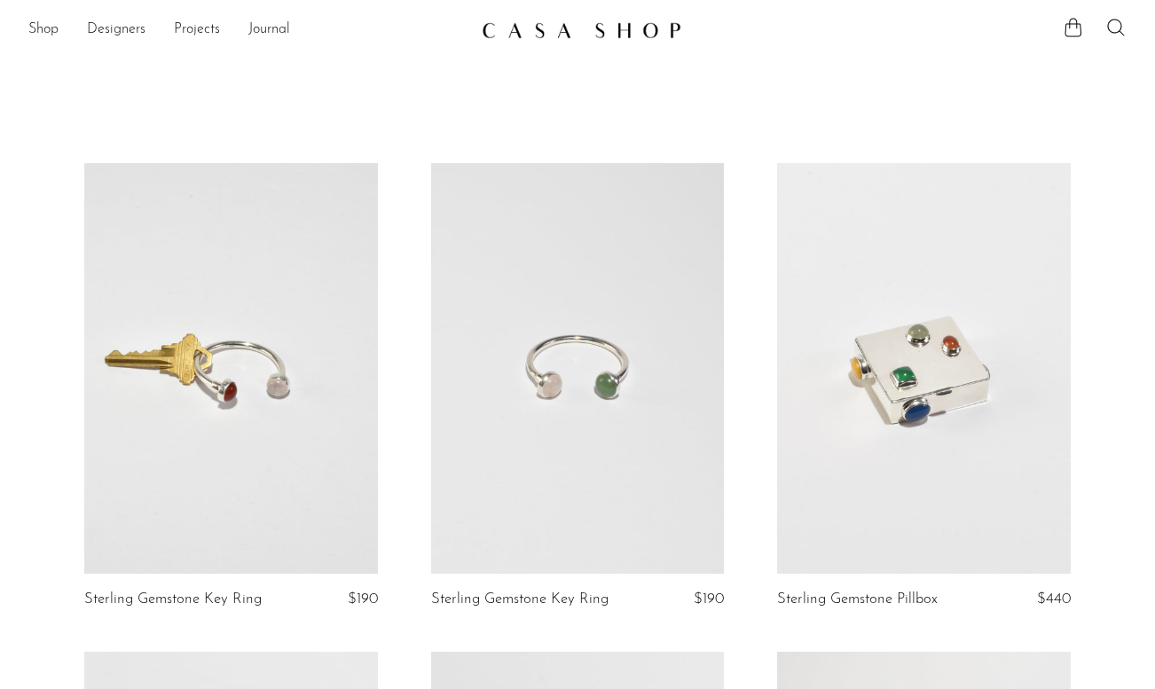
click at [518, 31] on img at bounding box center [582, 30] width 200 height 18
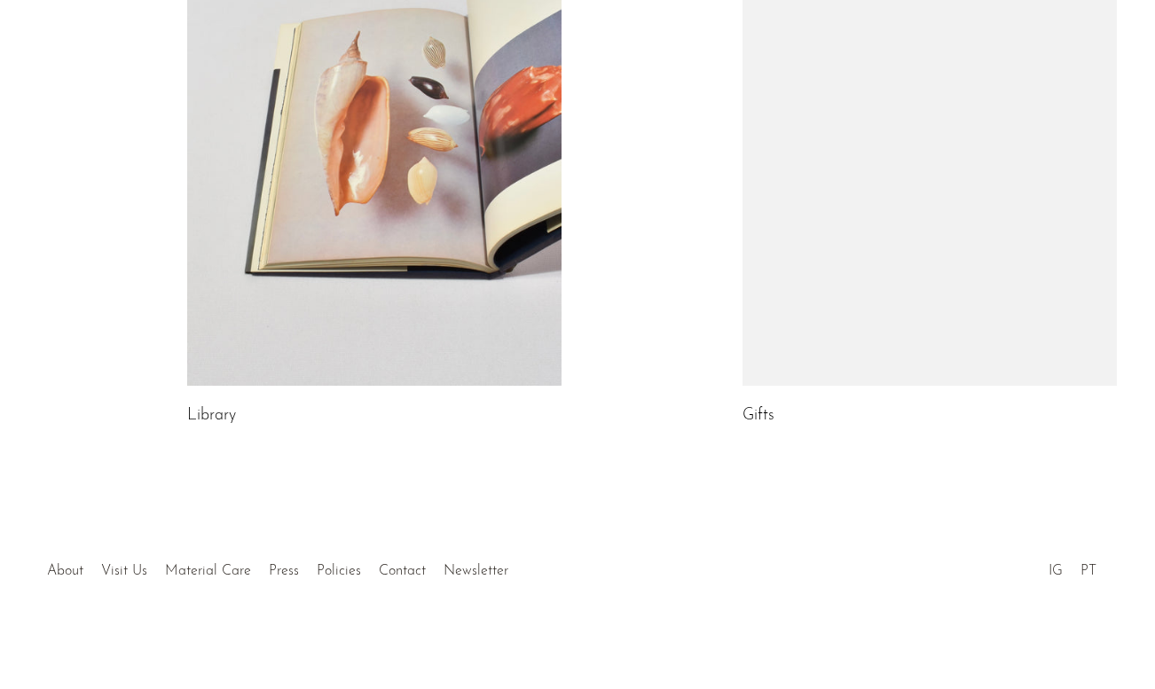
scroll to position [1033, 0]
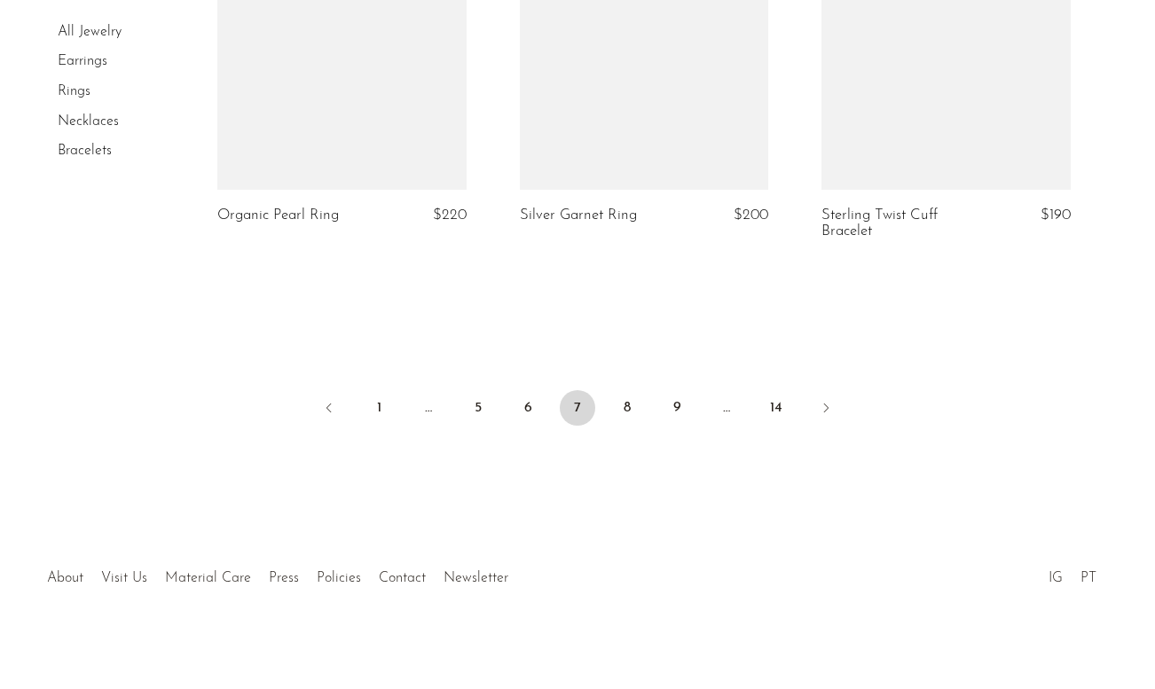
scroll to position [5164, 0]
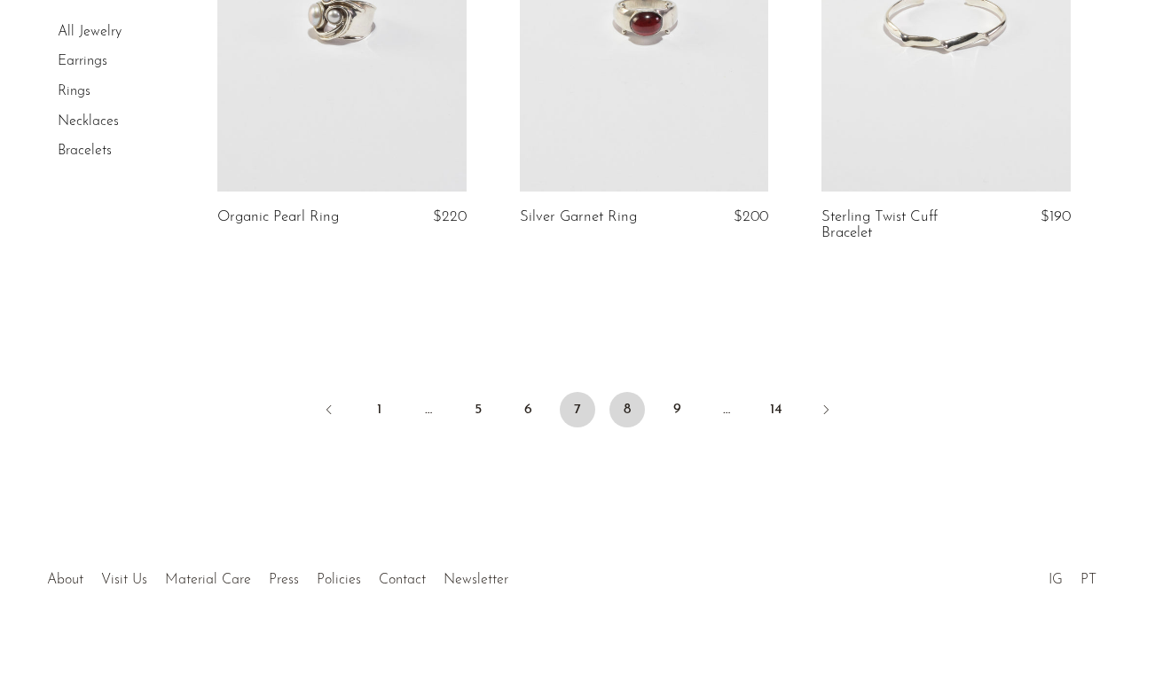
click at [621, 406] on link "8" at bounding box center [626, 409] width 35 height 35
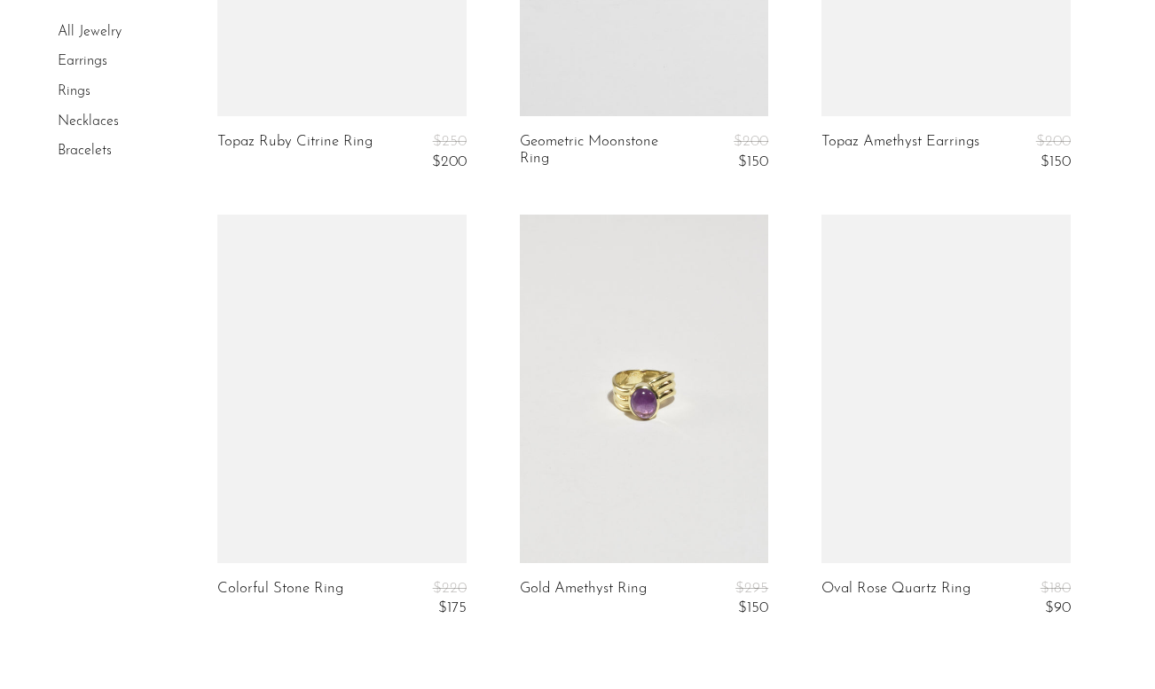
scroll to position [5172, 0]
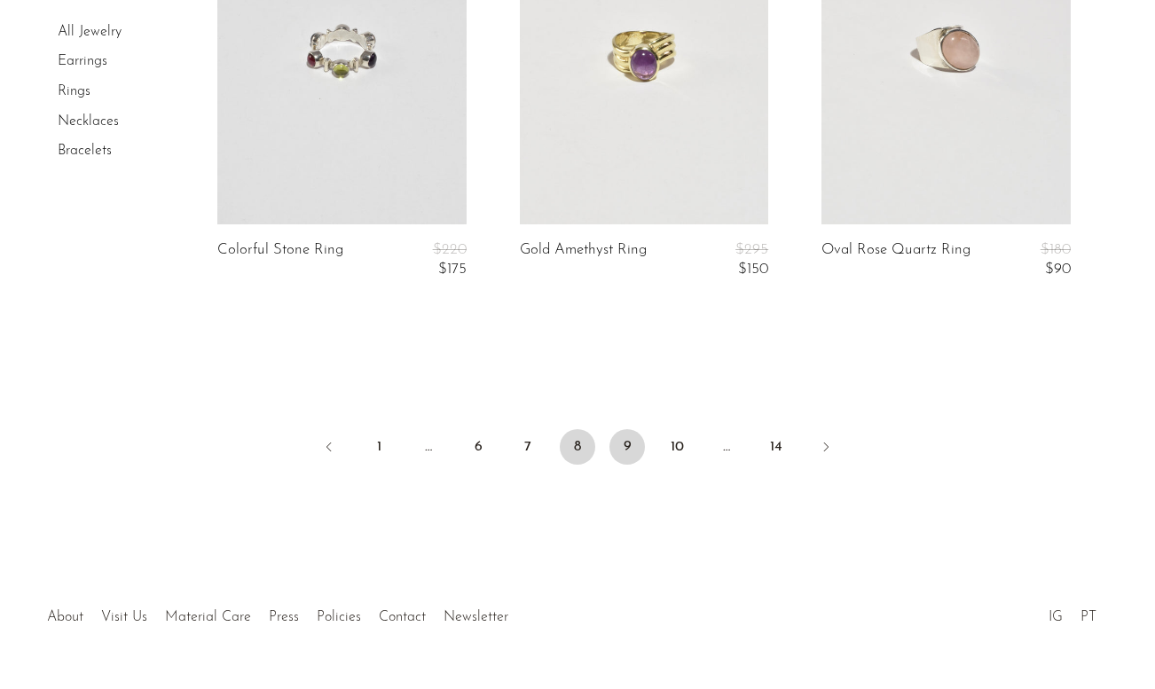
click at [626, 445] on link "9" at bounding box center [626, 446] width 35 height 35
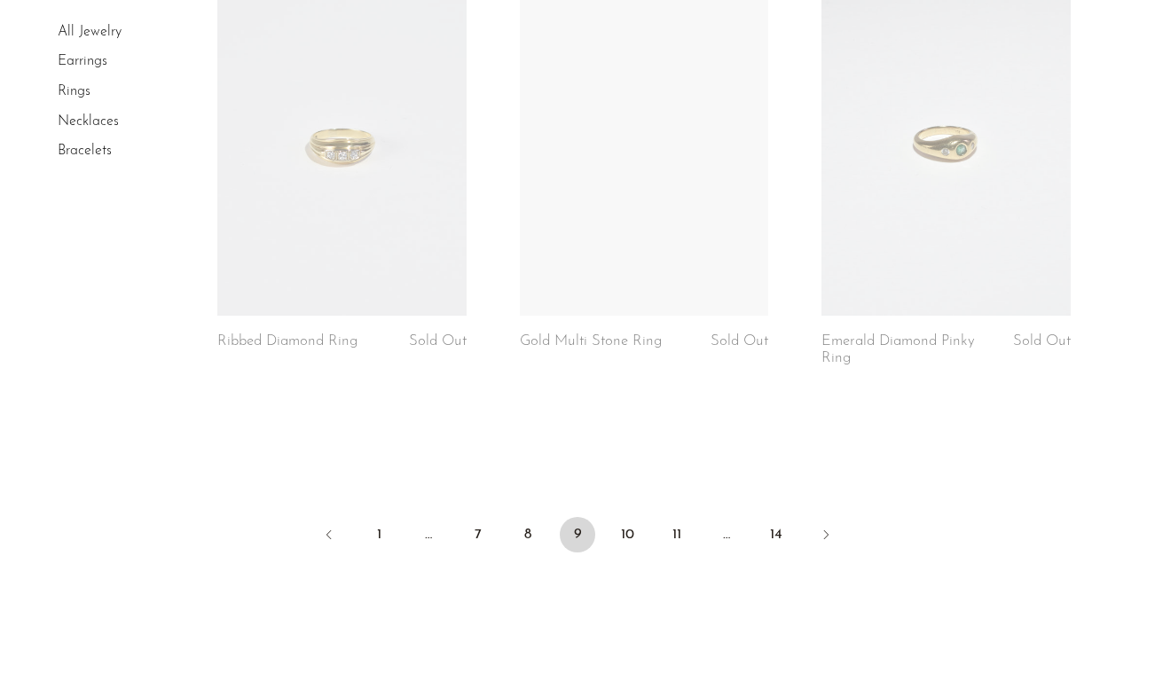
scroll to position [5228, 0]
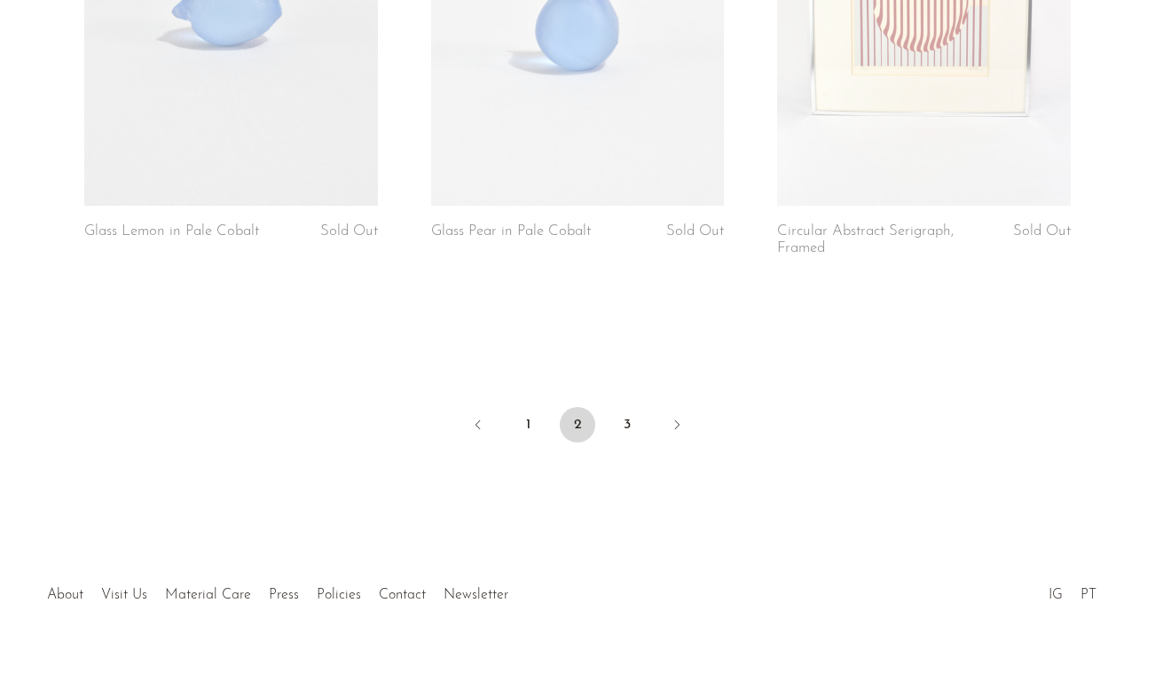
scroll to position [5904, 0]
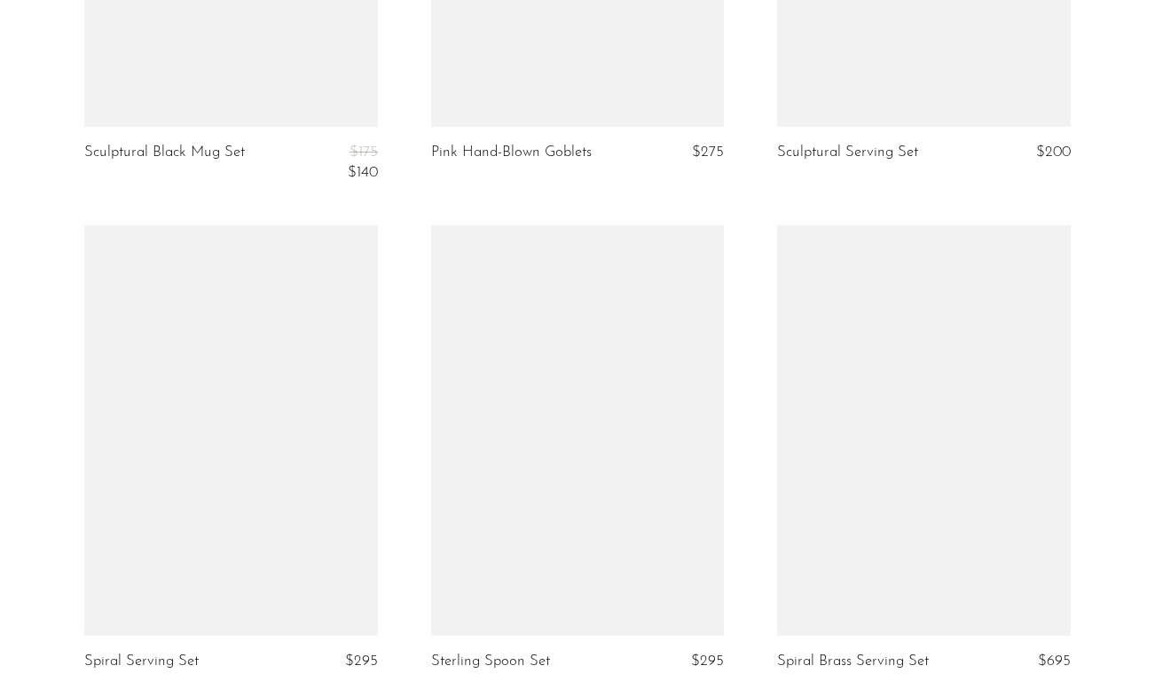
scroll to position [2248, 0]
